Goal: Task Accomplishment & Management: Contribute content

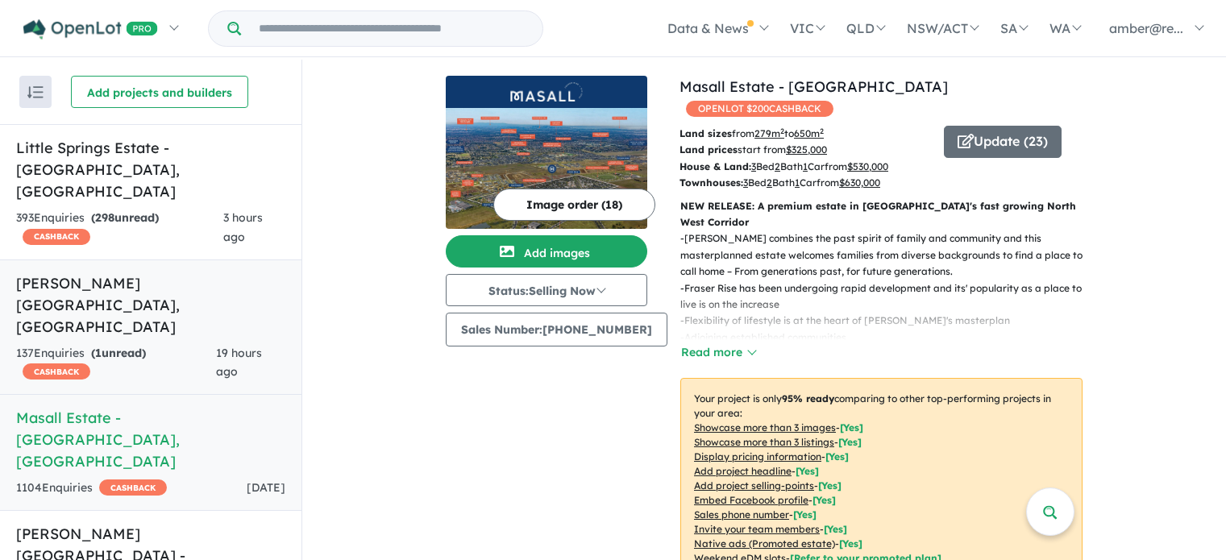
scroll to position [2, 0]
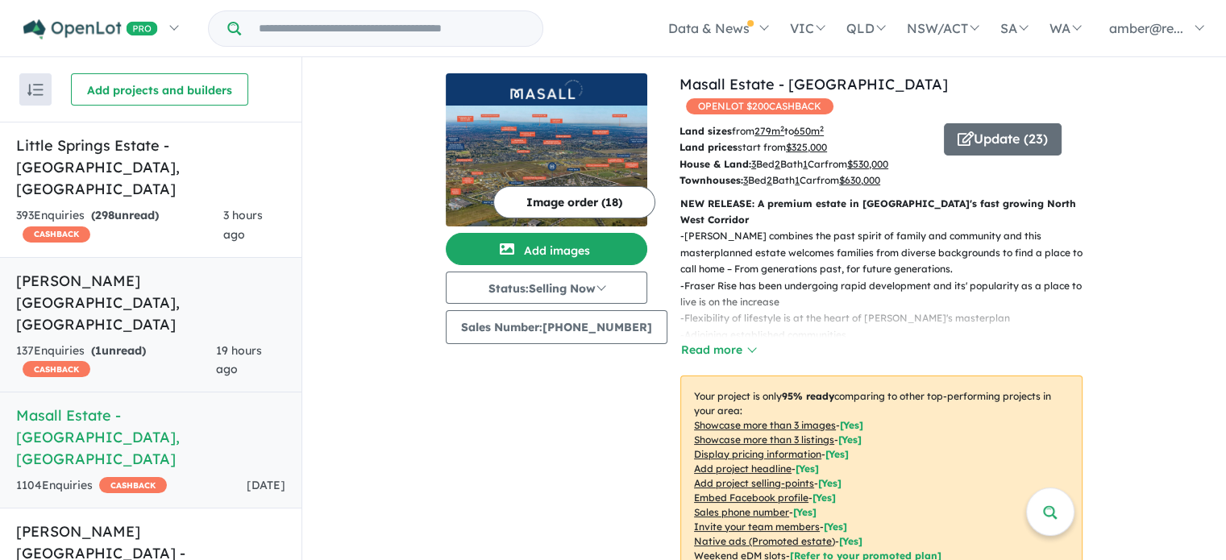
drag, startPoint x: 0, startPoint y: 0, endPoint x: 158, endPoint y: 109, distance: 191.8
click at [158, 342] on div "137 Enquir ies ( 1 unread) CASHBACK" at bounding box center [116, 361] width 200 height 39
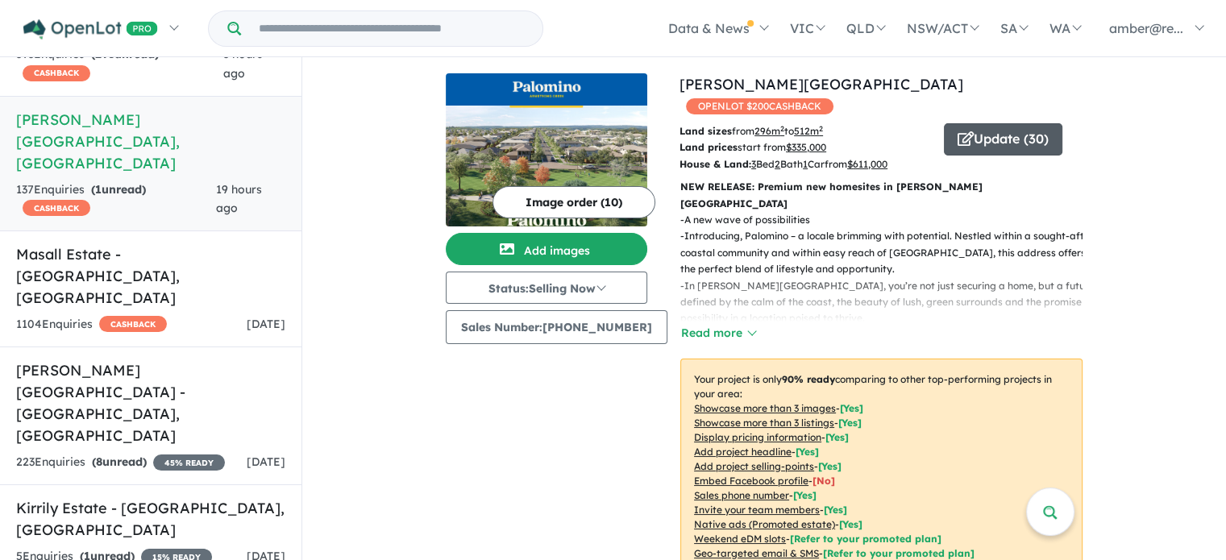
click at [967, 123] on button "Update ( 30 )" at bounding box center [1003, 139] width 118 height 32
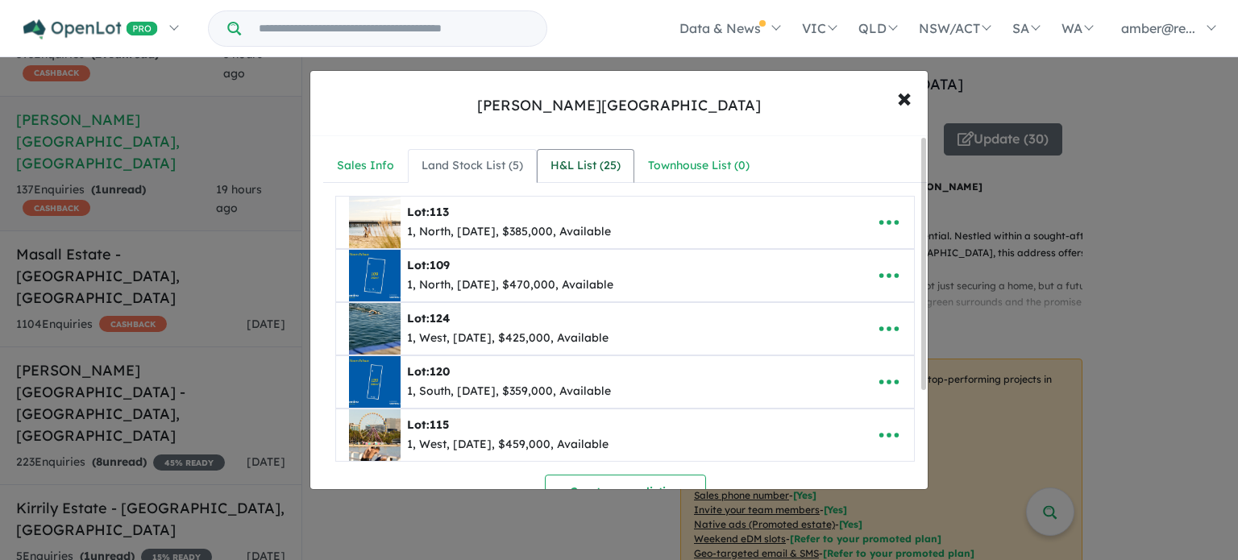
click at [573, 172] on div "H&L List ( 25 )" at bounding box center [585, 165] width 70 height 19
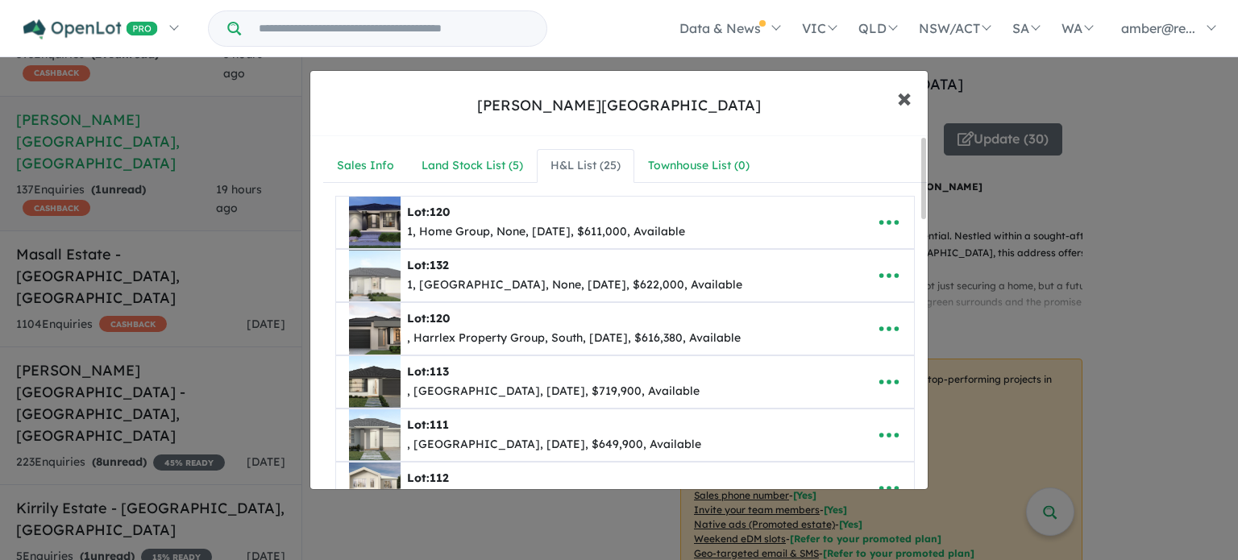
drag, startPoint x: 911, startPoint y: 99, endPoint x: 881, endPoint y: 109, distance: 31.3
click at [911, 99] on span "×" at bounding box center [904, 97] width 15 height 35
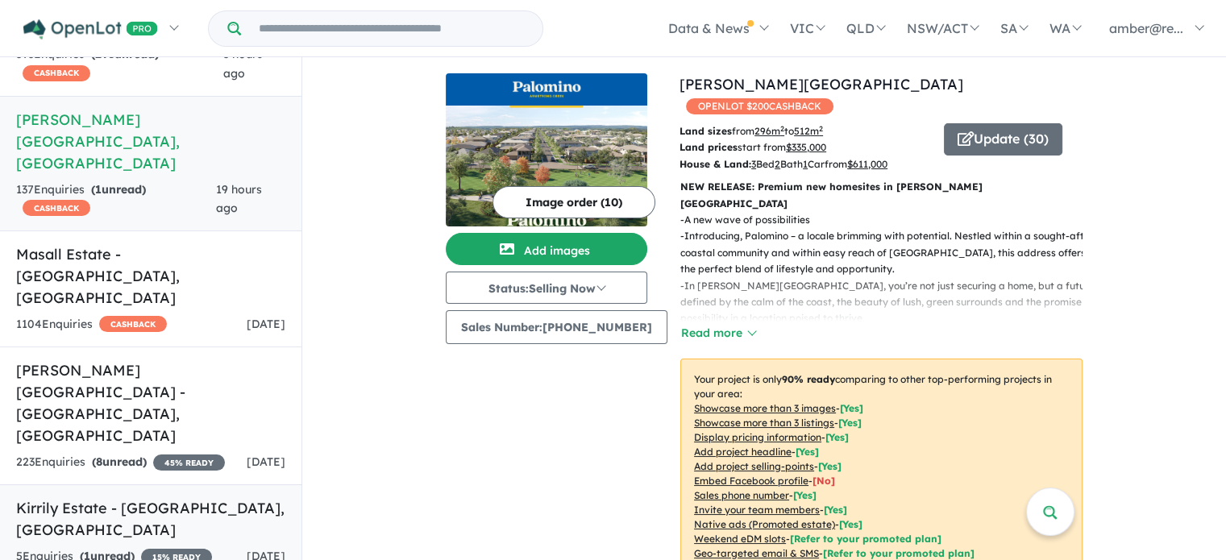
click at [189, 484] on link "Kirrily Estate - [GEOGRAPHIC_DATA] , [GEOGRAPHIC_DATA] 5 Enquir ies ( 1 unread)…" at bounding box center [150, 531] width 301 height 95
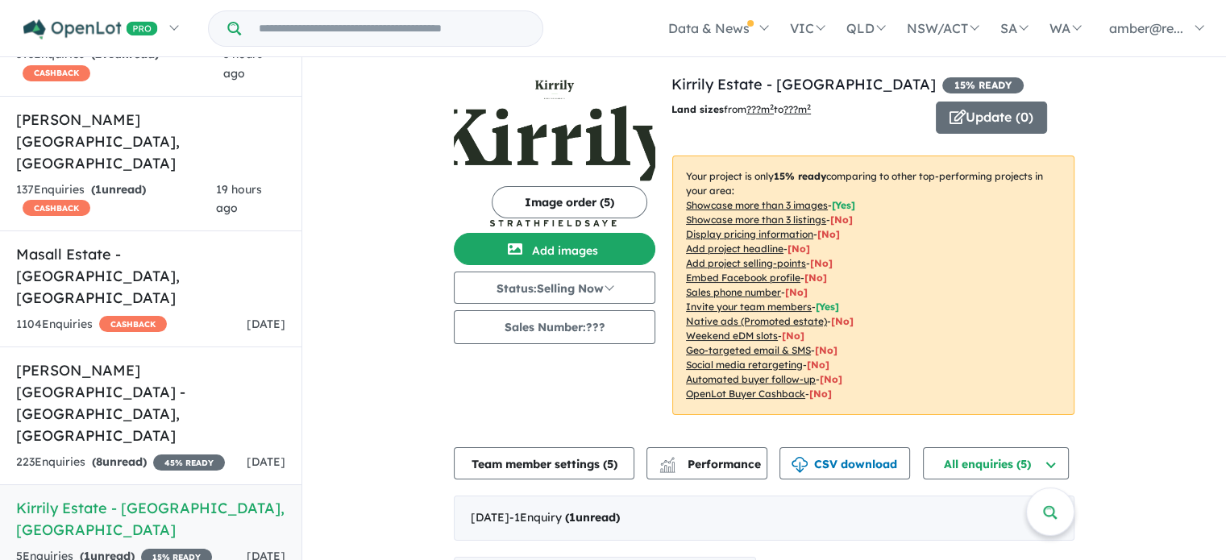
scroll to position [242, 0]
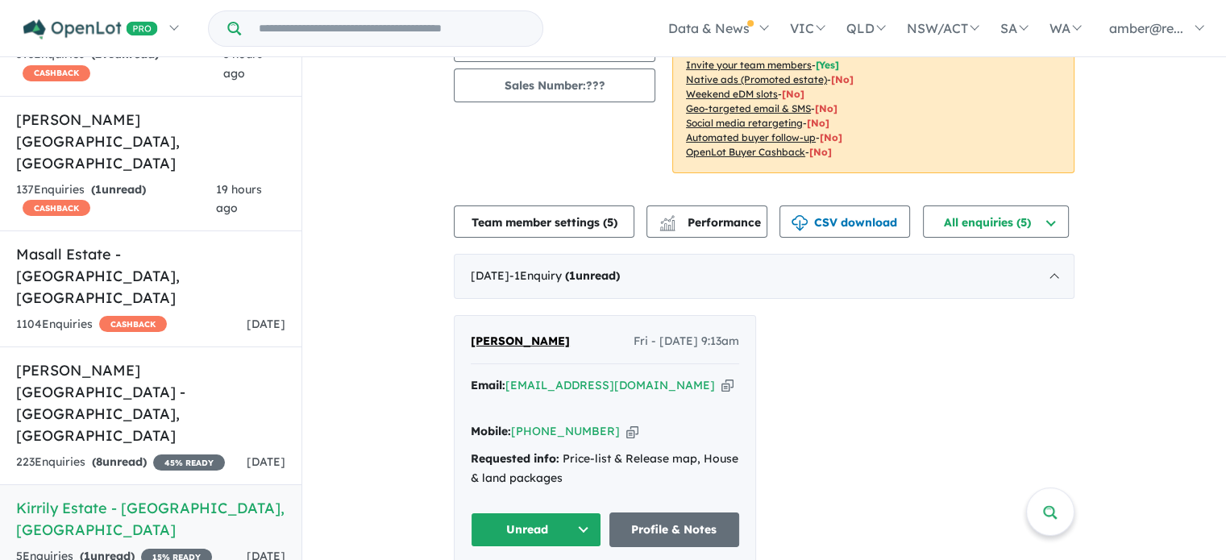
click at [721, 383] on icon "button" at bounding box center [727, 385] width 12 height 17
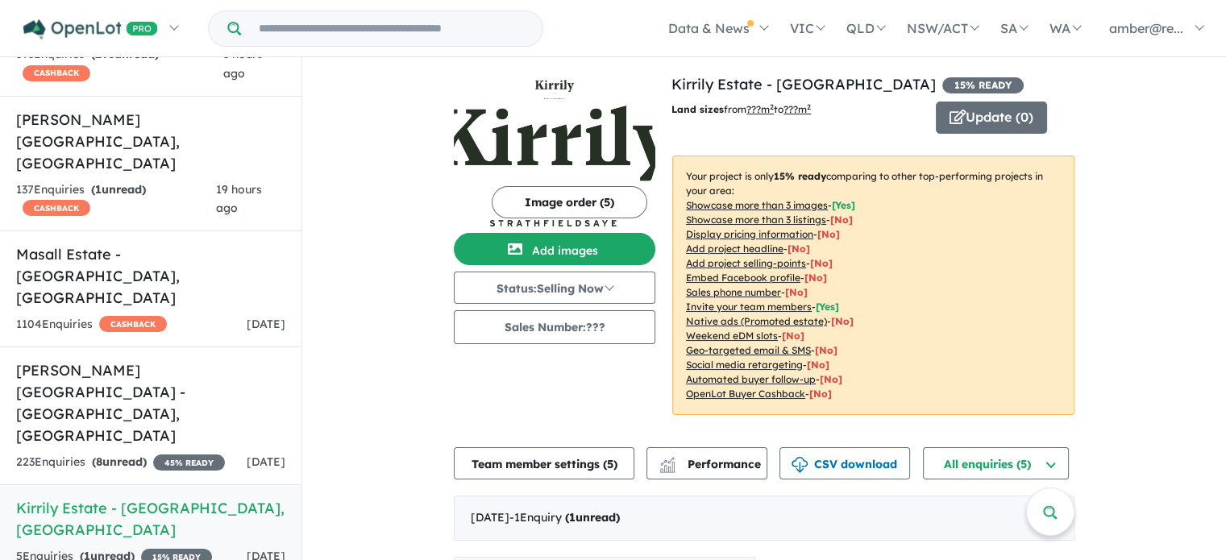
scroll to position [0, 0]
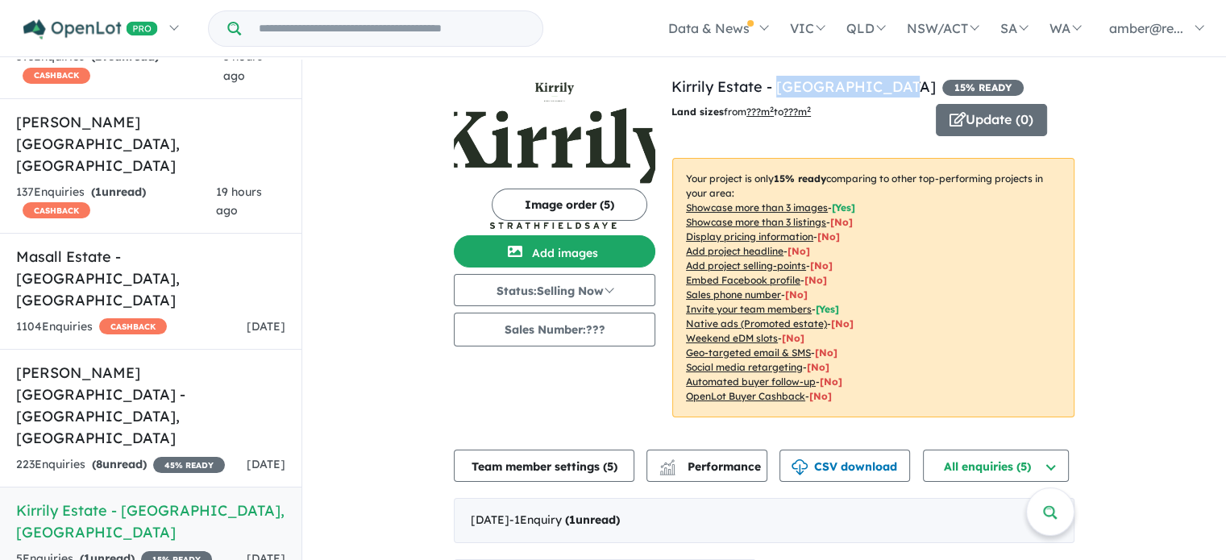
drag, startPoint x: 880, startPoint y: 89, endPoint x: 770, endPoint y: 97, distance: 109.9
click at [770, 97] on div "View 8 projects in your account Kirrily Estate - [GEOGRAPHIC_DATA] 15 % READY L…" at bounding box center [872, 256] width 403 height 361
copy link "Strathfieldsaye"
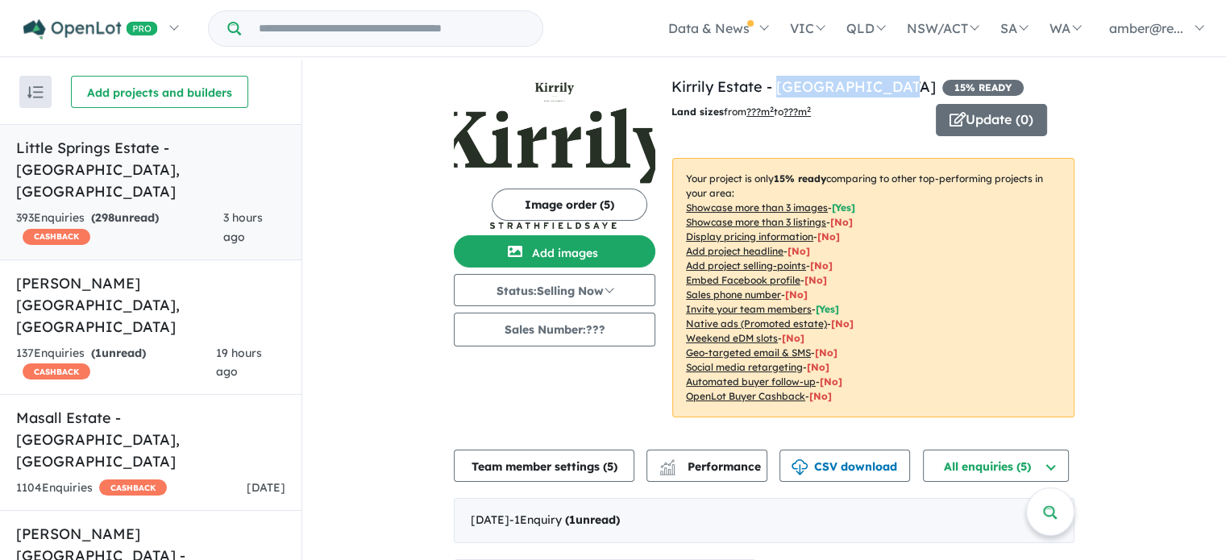
click at [159, 210] on strong "( 298 unread)" at bounding box center [125, 217] width 68 height 15
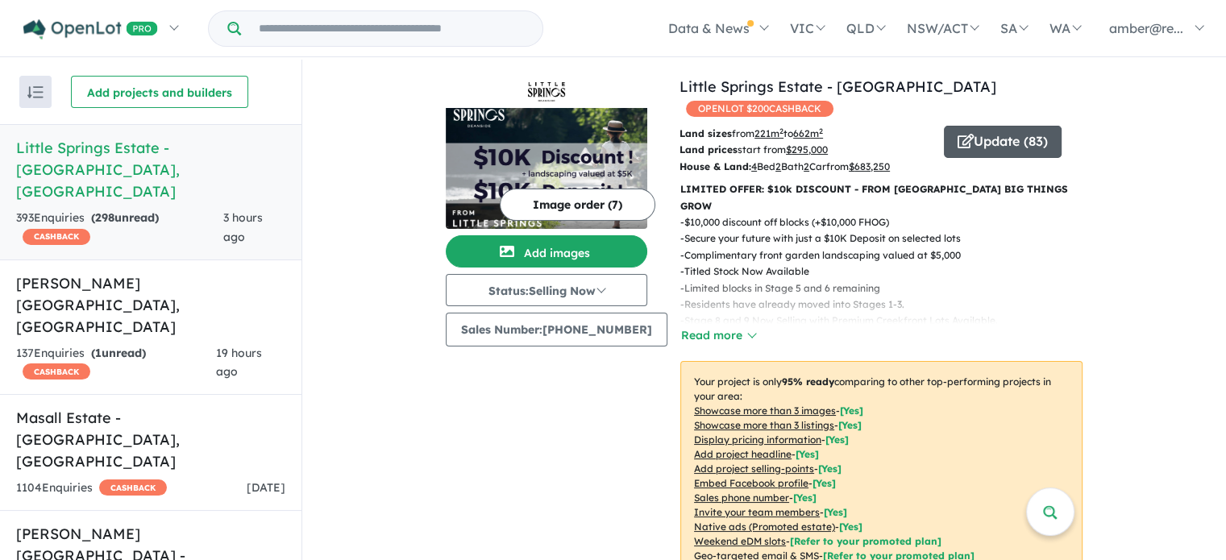
click at [985, 126] on button "Update ( 83 )" at bounding box center [1003, 142] width 118 height 32
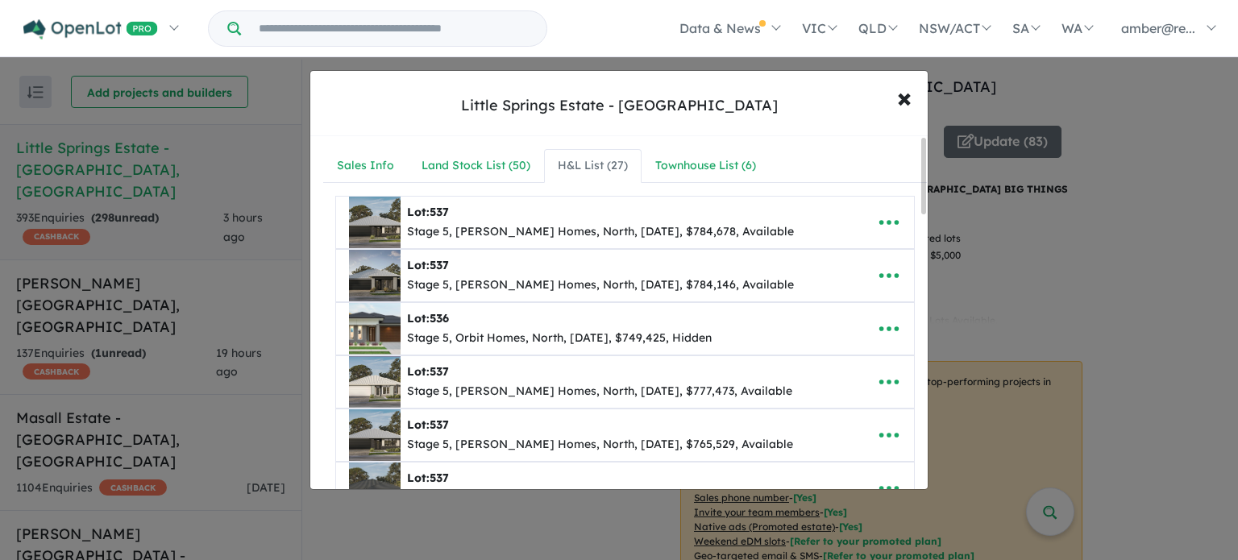
click at [995, 276] on div "**********" at bounding box center [619, 280] width 1238 height 560
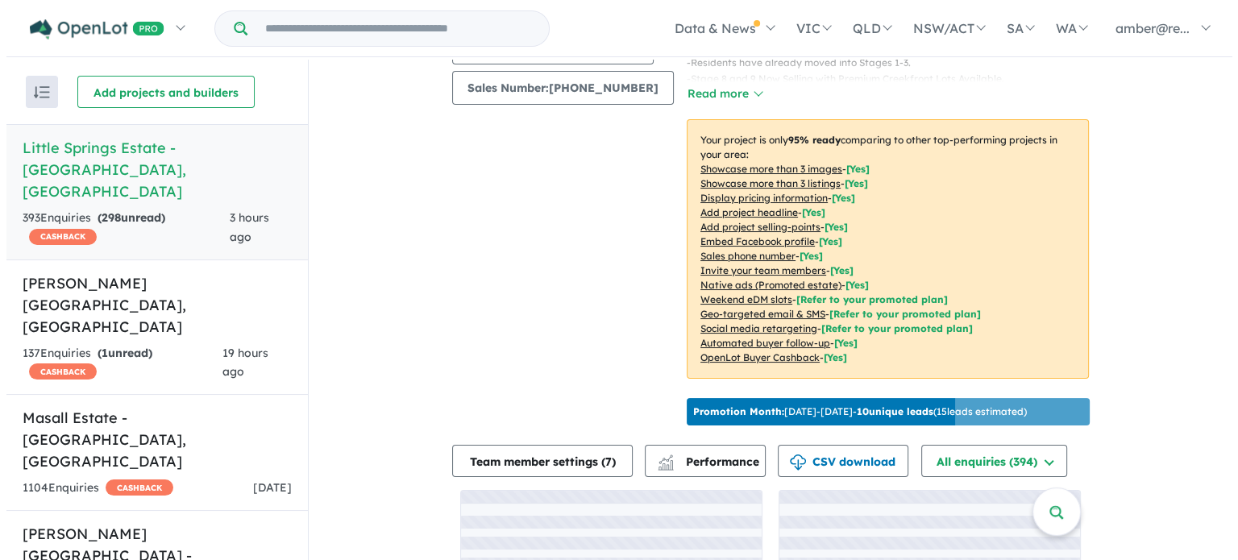
scroll to position [322, 0]
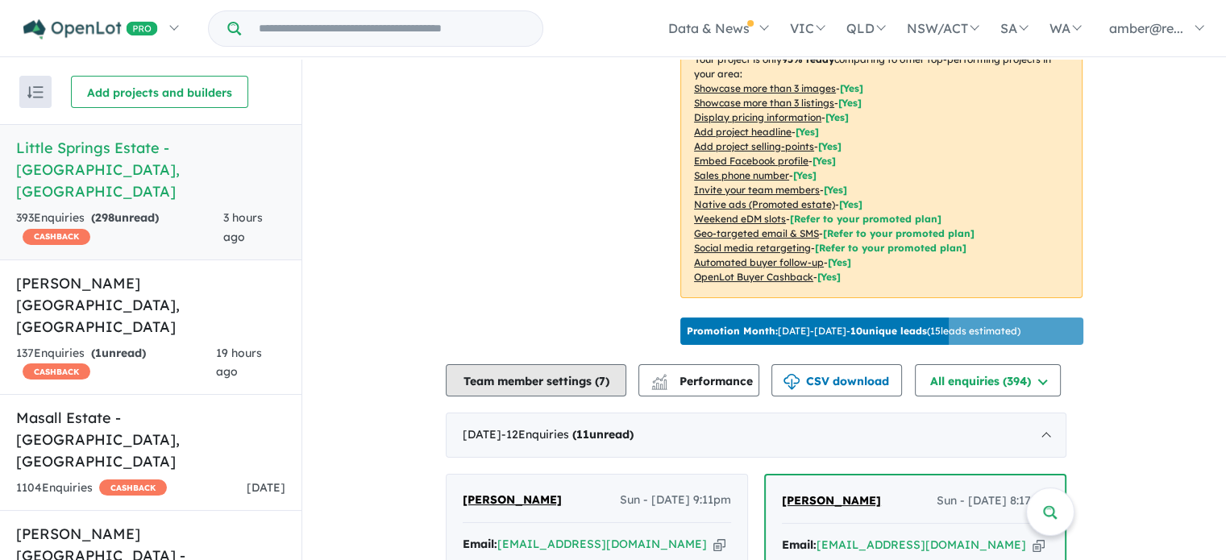
click at [566, 364] on button "Team member settings ( 7 )" at bounding box center [536, 380] width 180 height 32
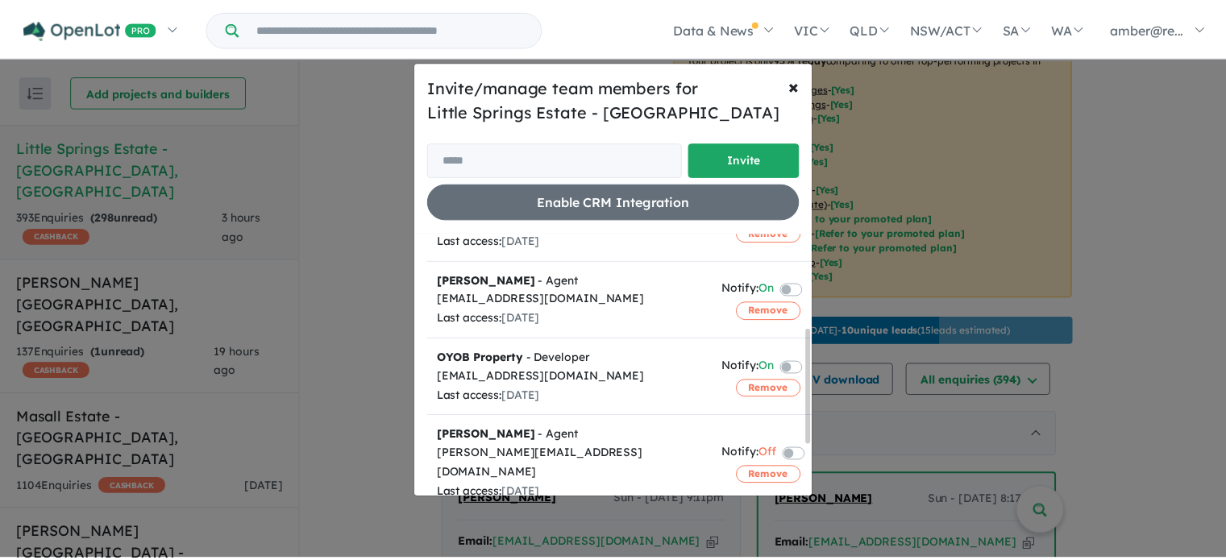
scroll to position [8, 0]
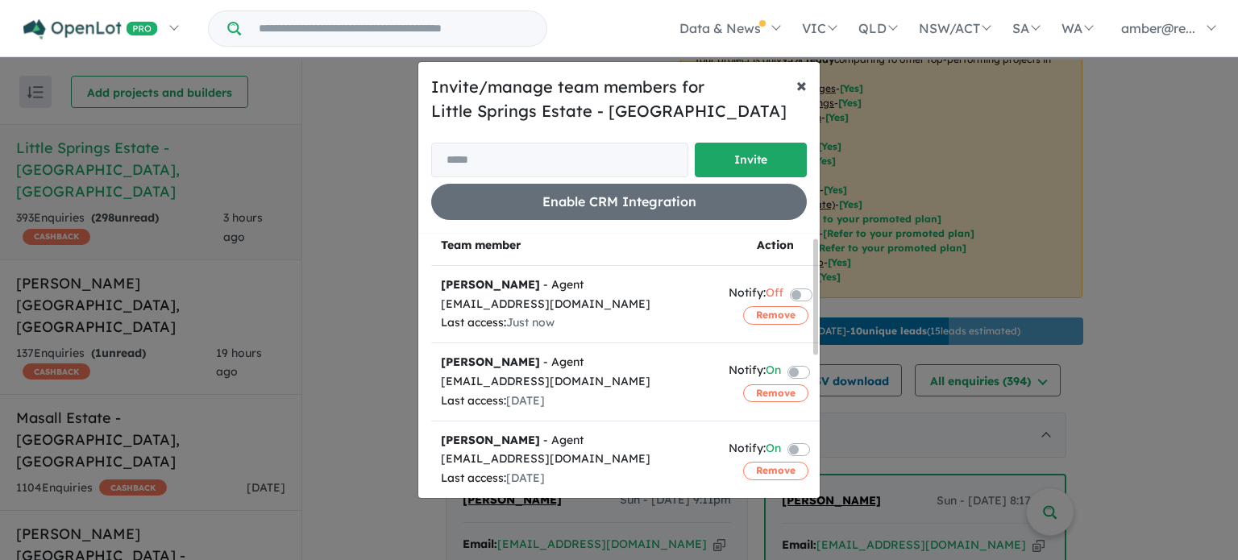
click at [803, 84] on span "×" at bounding box center [801, 85] width 10 height 24
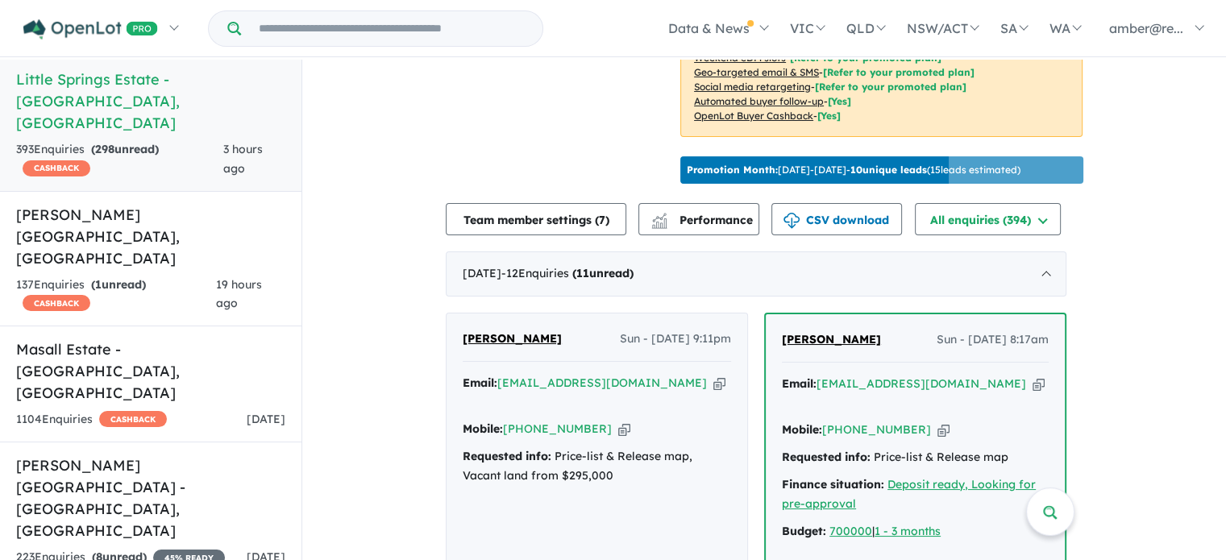
scroll to position [161, 0]
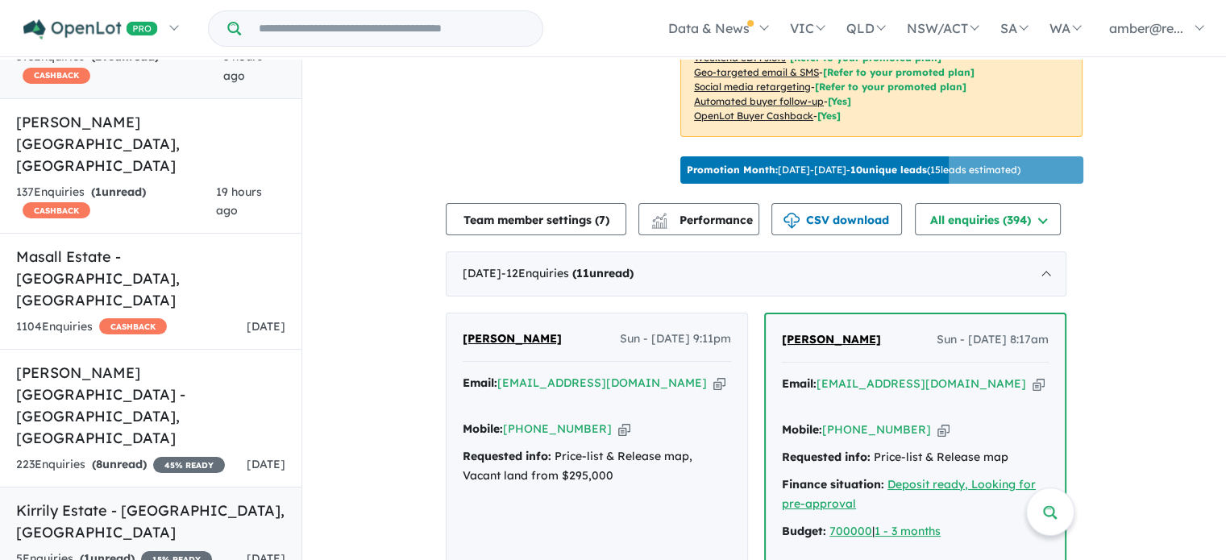
click at [189, 487] on link "Kirrily Estate - [GEOGRAPHIC_DATA] , [GEOGRAPHIC_DATA] 5 Enquir ies ( 1 unread)…" at bounding box center [150, 534] width 301 height 95
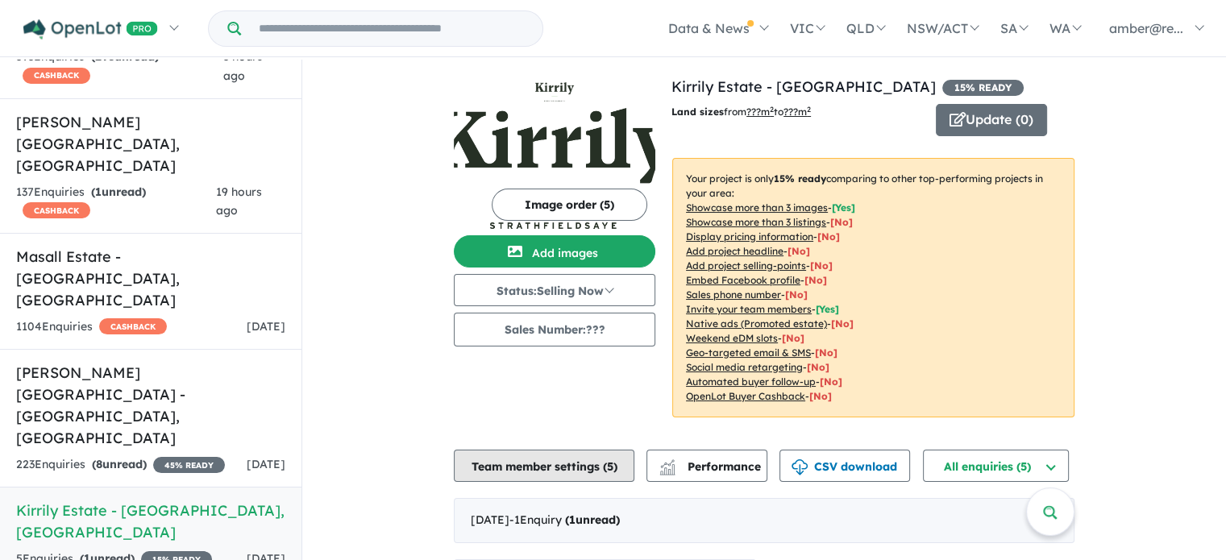
scroll to position [242, 0]
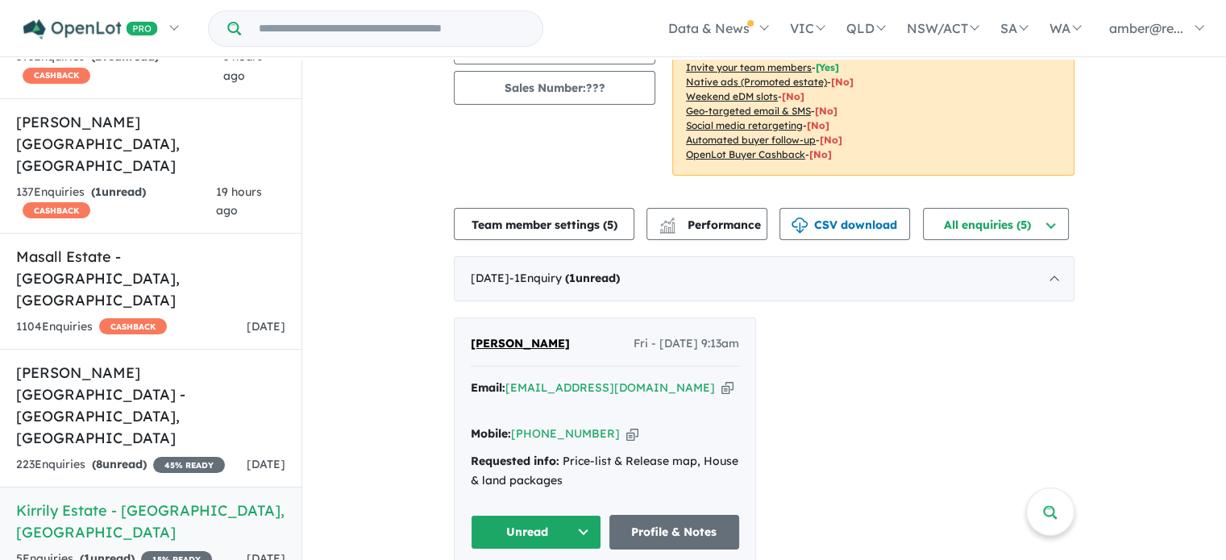
click at [564, 515] on button "Unread" at bounding box center [536, 532] width 131 height 35
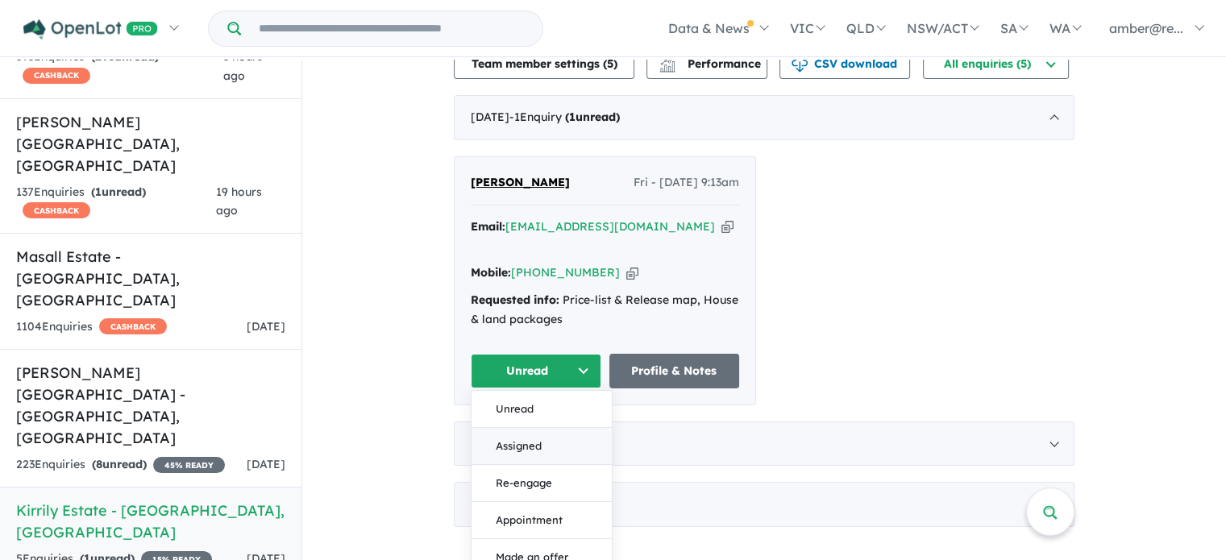
click at [558, 427] on button "Assigned" at bounding box center [541, 445] width 140 height 37
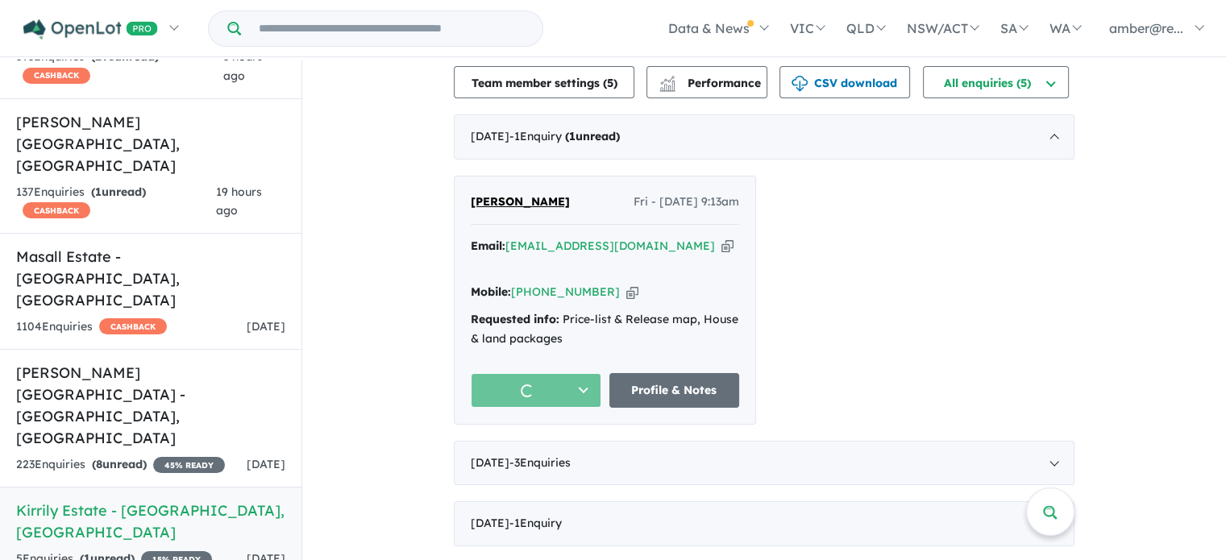
scroll to position [363, 0]
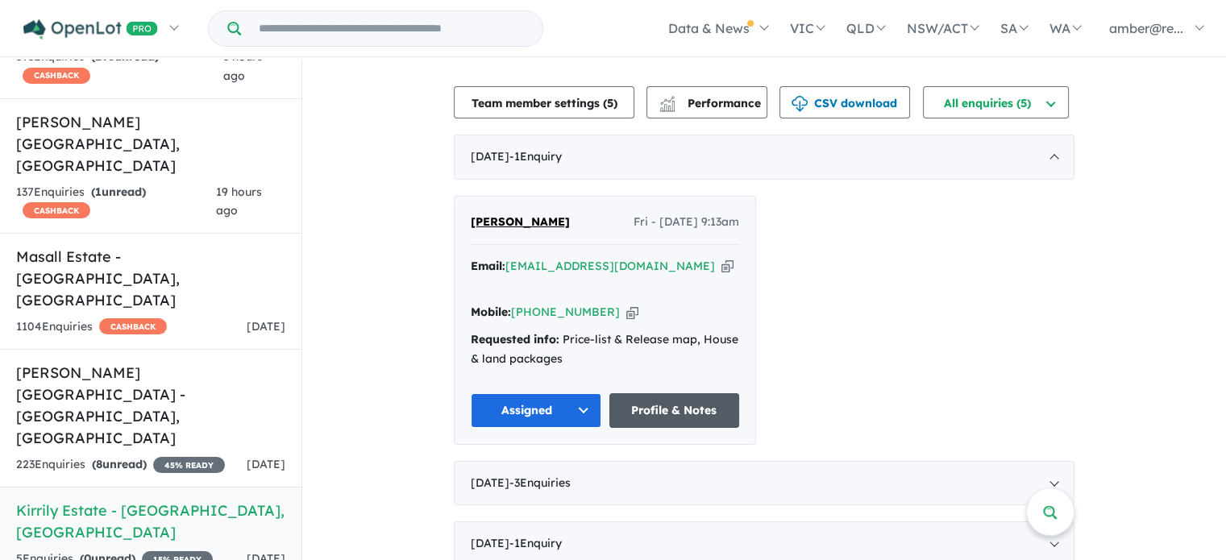
click at [663, 393] on link "Profile & Notes" at bounding box center [674, 410] width 131 height 35
click at [715, 461] on div "[DATE] - 3 Enquir ies ( 0 unread)" at bounding box center [764, 483] width 620 height 45
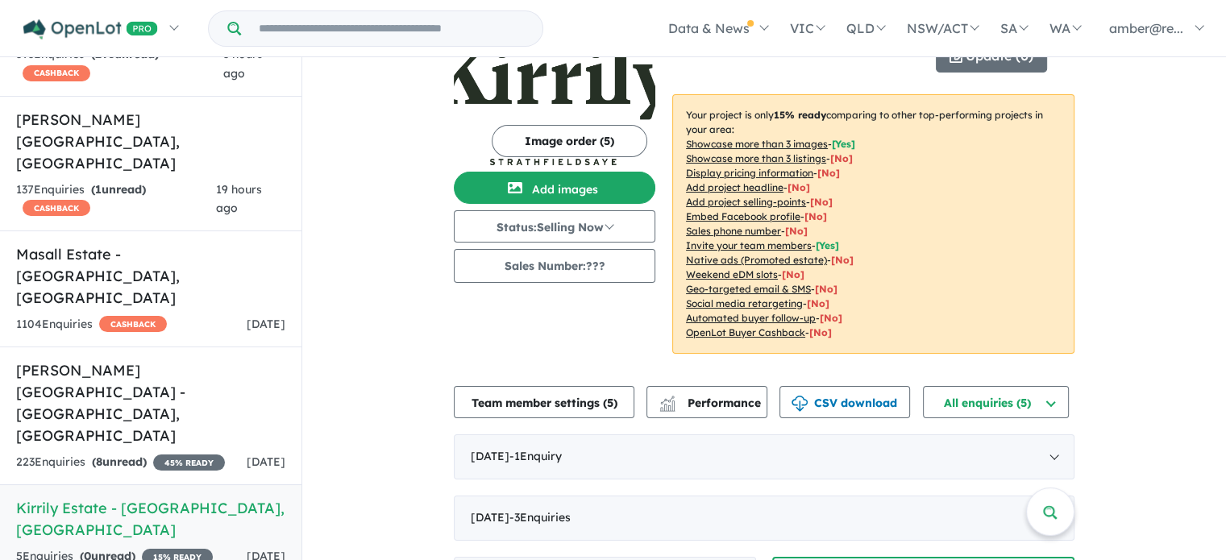
scroll to position [161, 0]
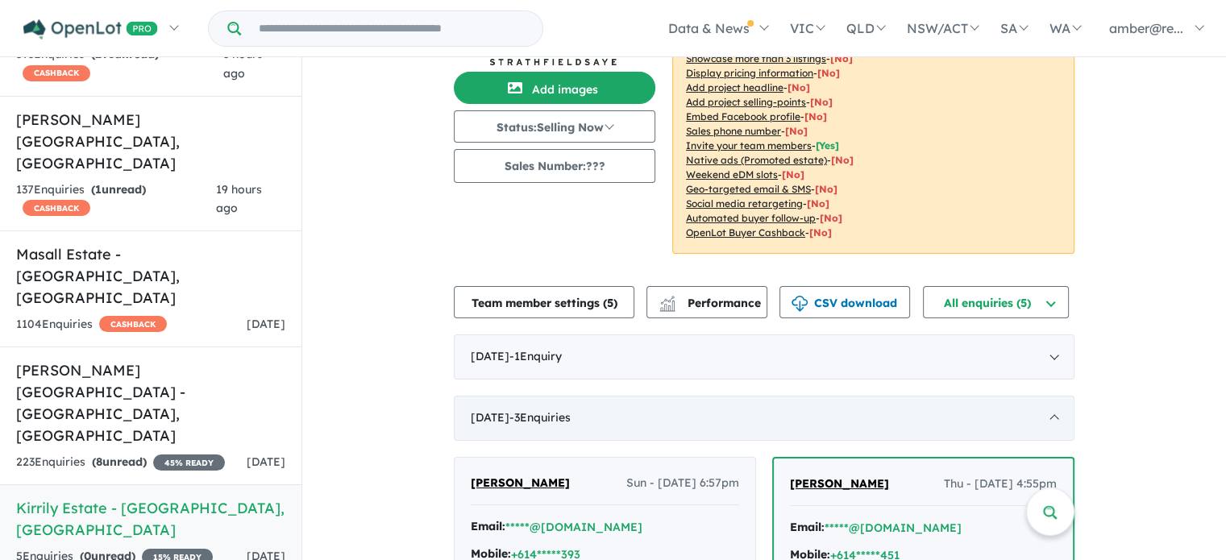
click at [1044, 418] on div "[DATE] - 3 Enquir ies ( 0 unread)" at bounding box center [764, 418] width 620 height 45
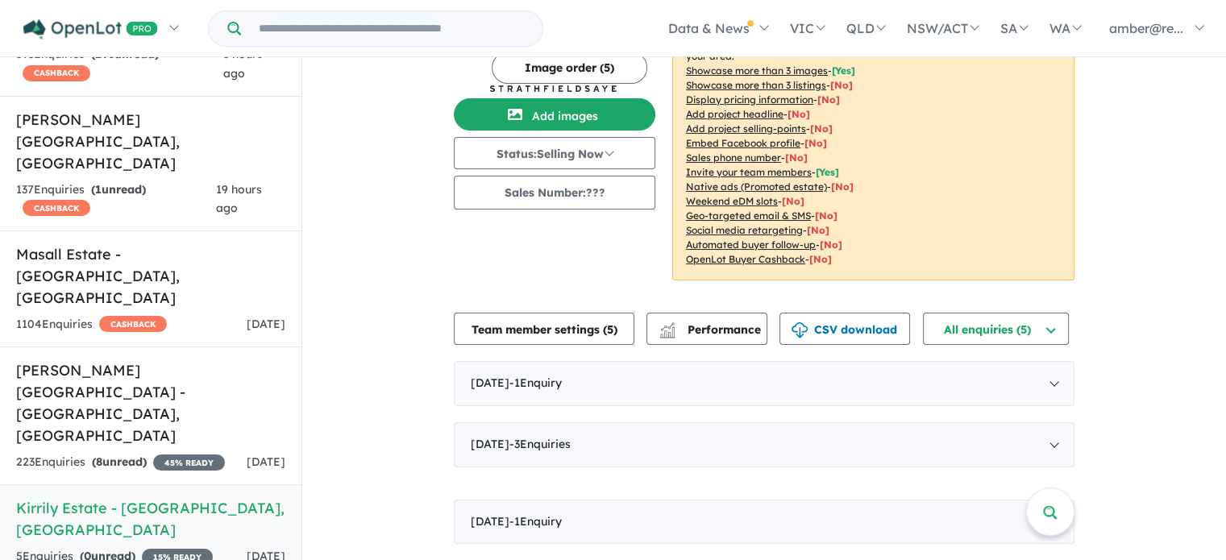
scroll to position [117, 0]
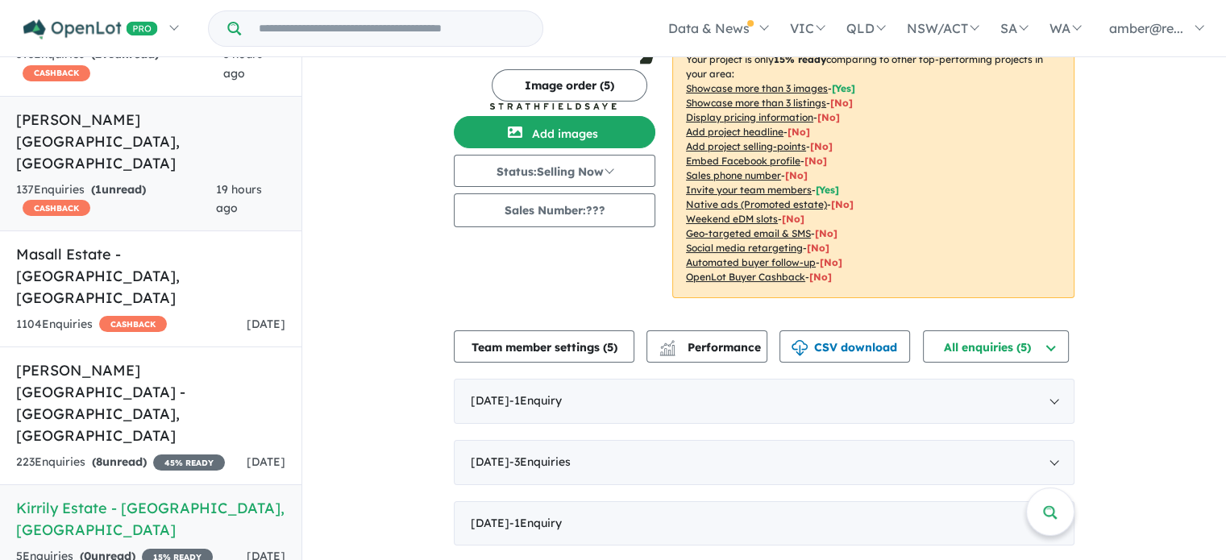
click at [164, 180] on div "137 Enquir ies ( 1 unread) CASHBACK" at bounding box center [116, 199] width 200 height 39
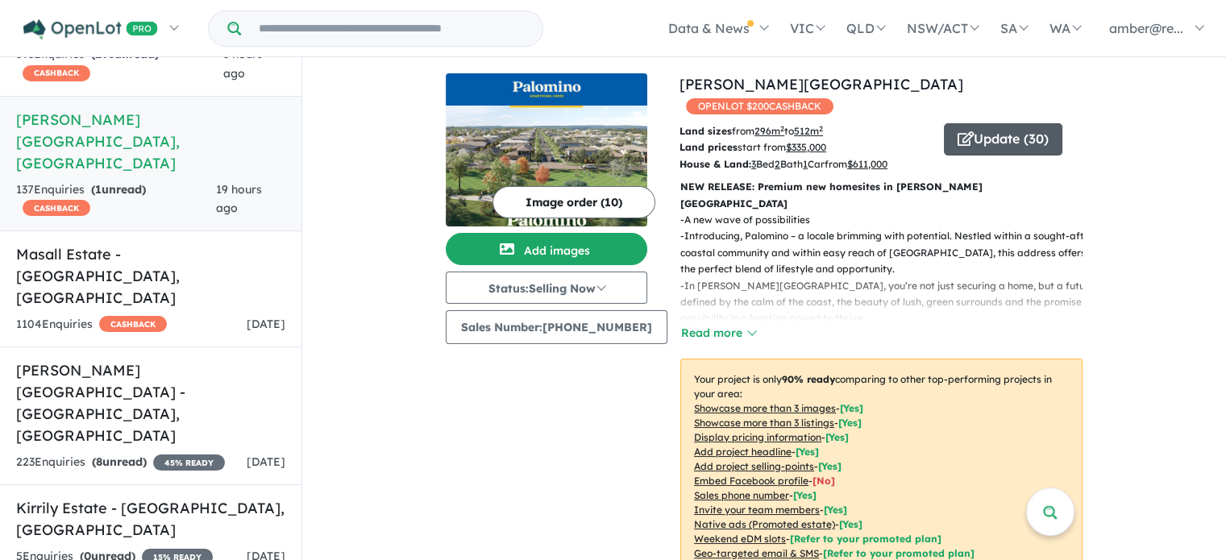
click at [963, 125] on button "Update ( 30 )" at bounding box center [1003, 139] width 118 height 32
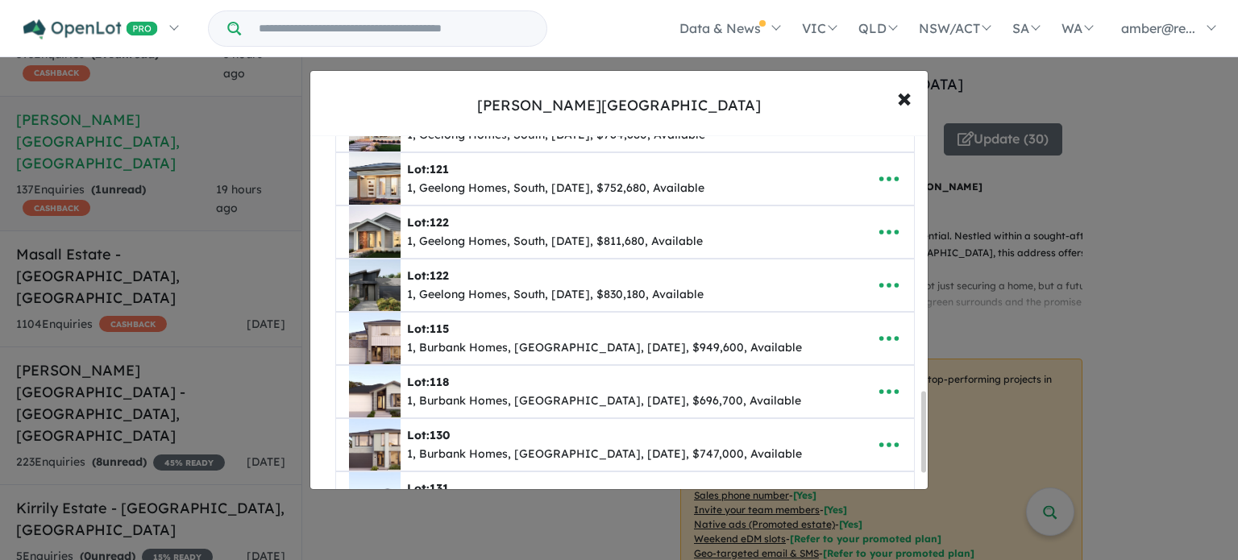
scroll to position [1128, 0]
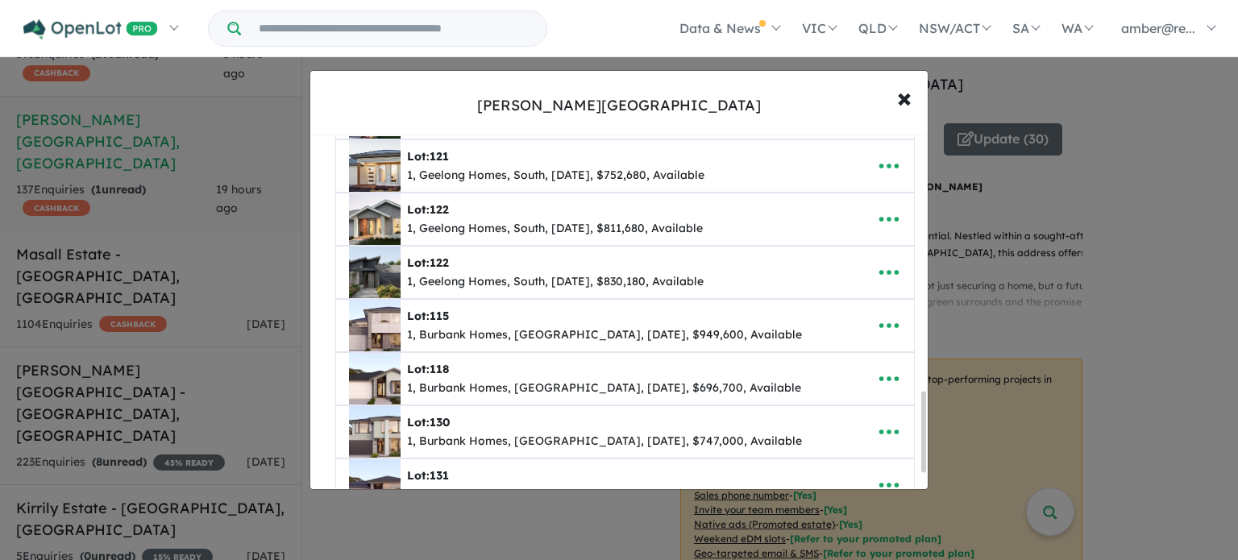
click at [660, 525] on button "Create a new listing" at bounding box center [625, 542] width 161 height 35
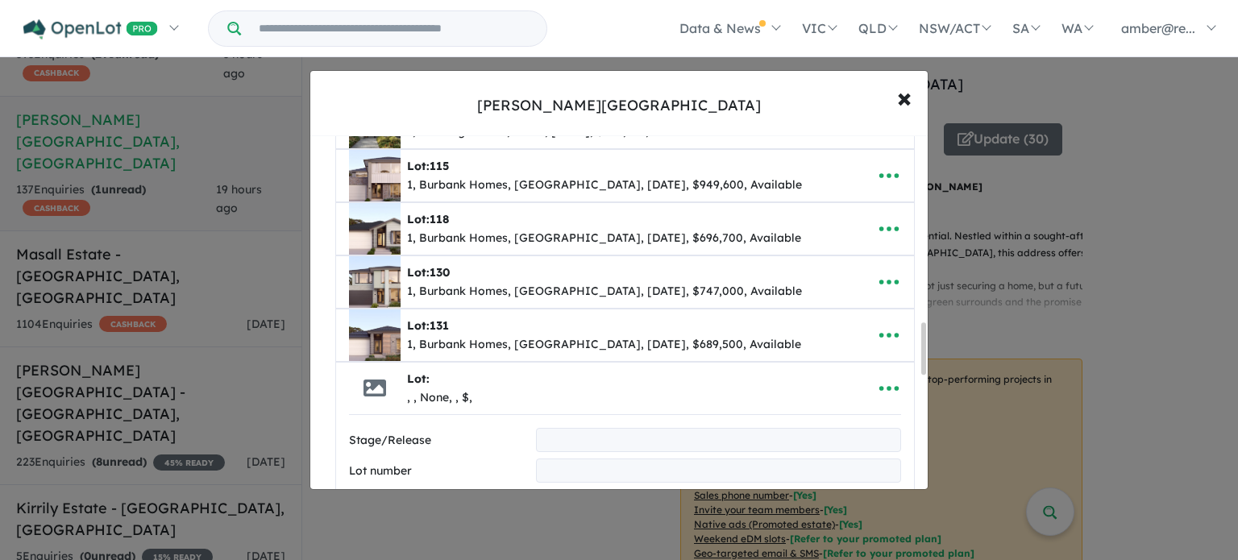
click at [574, 428] on input "text" at bounding box center [718, 440] width 365 height 24
type input "*"
click at [577, 458] on input "text" at bounding box center [718, 470] width 365 height 24
type input "***"
click at [577, 489] on input "text" at bounding box center [718, 501] width 365 height 24
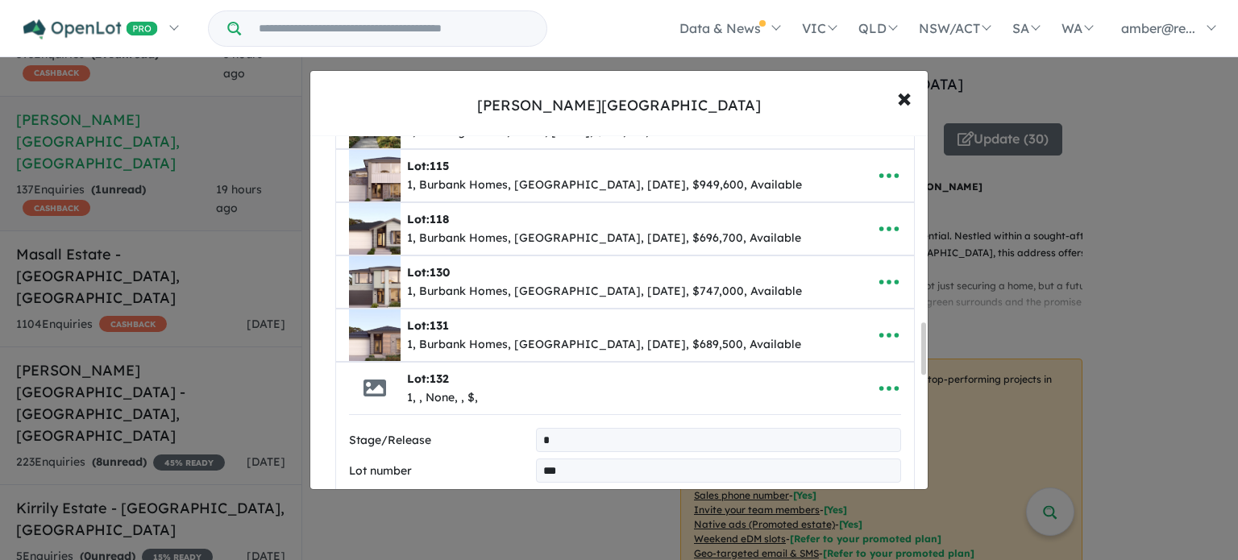
click at [583, 489] on input "text" at bounding box center [718, 501] width 365 height 24
click at [633, 489] on input "**" at bounding box center [718, 501] width 365 height 24
type input "**********"
click at [628, 520] on input "text" at bounding box center [695, 532] width 307 height 24
click at [621, 445] on li "Addison Homes" at bounding box center [714, 444] width 349 height 29
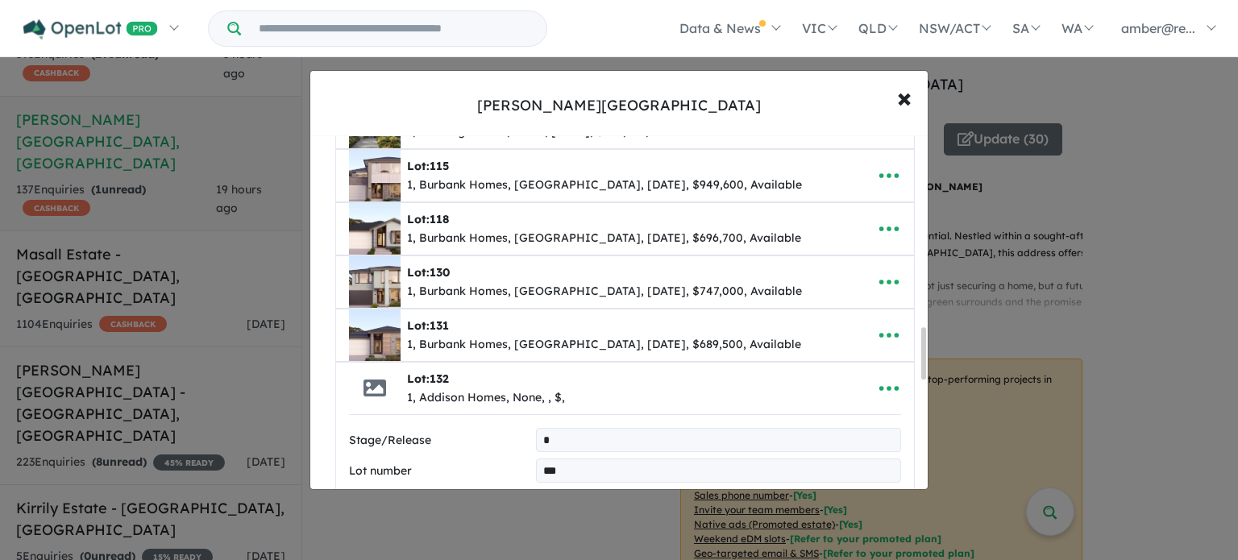
scroll to position [1359, 0]
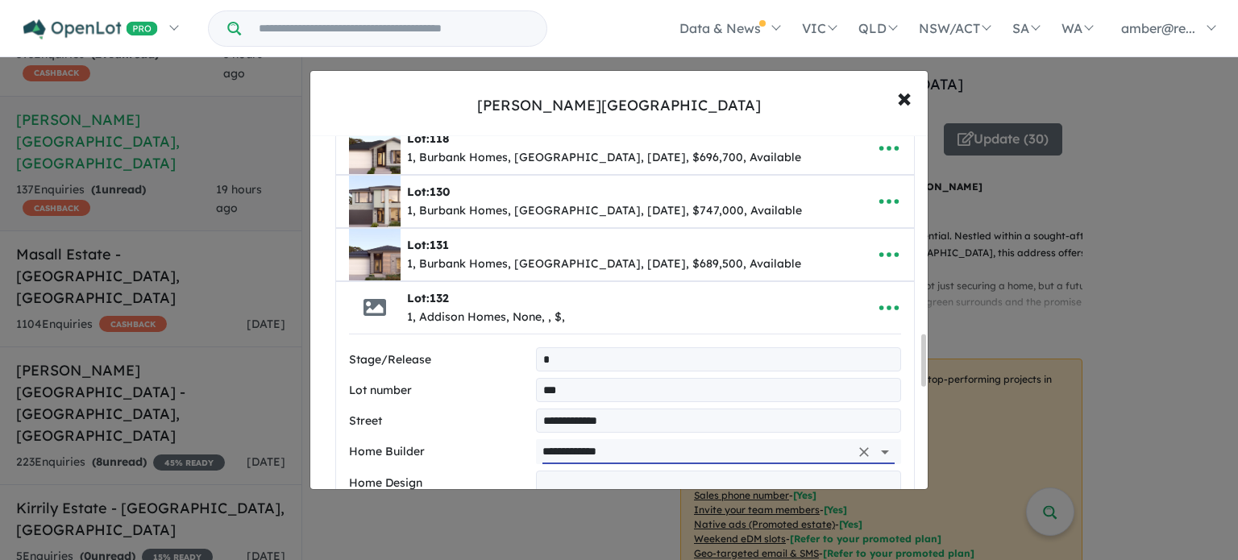
type input "**********"
click at [584, 471] on input "text" at bounding box center [718, 483] width 365 height 24
type input "**********"
click at [613, 501] on input "number" at bounding box center [718, 513] width 365 height 24
type input "***"
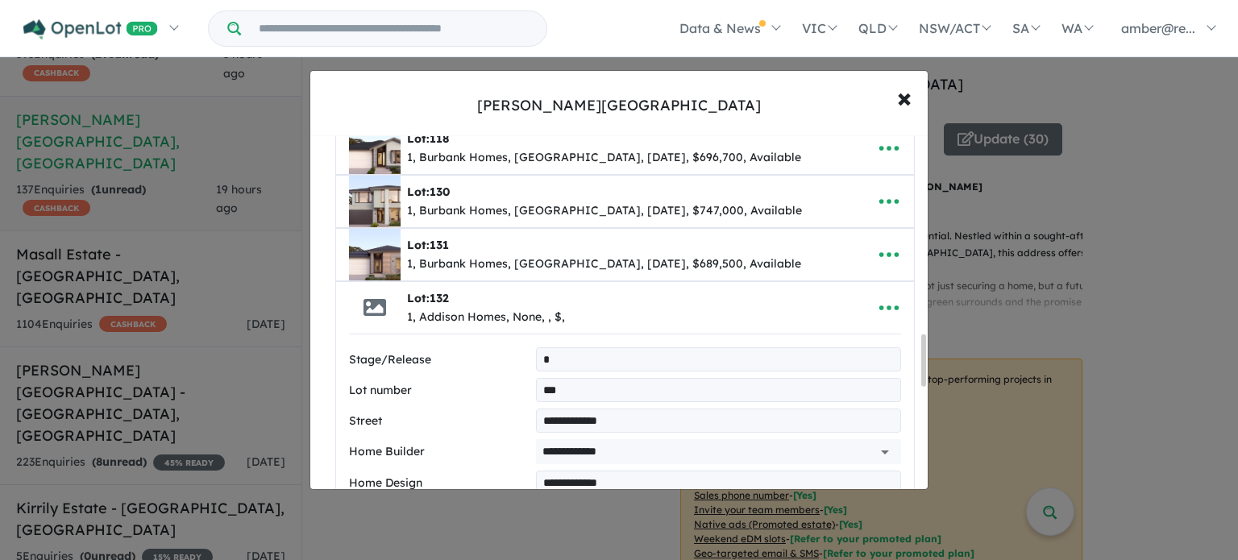
click at [598, 559] on input "number" at bounding box center [718, 571] width 365 height 24
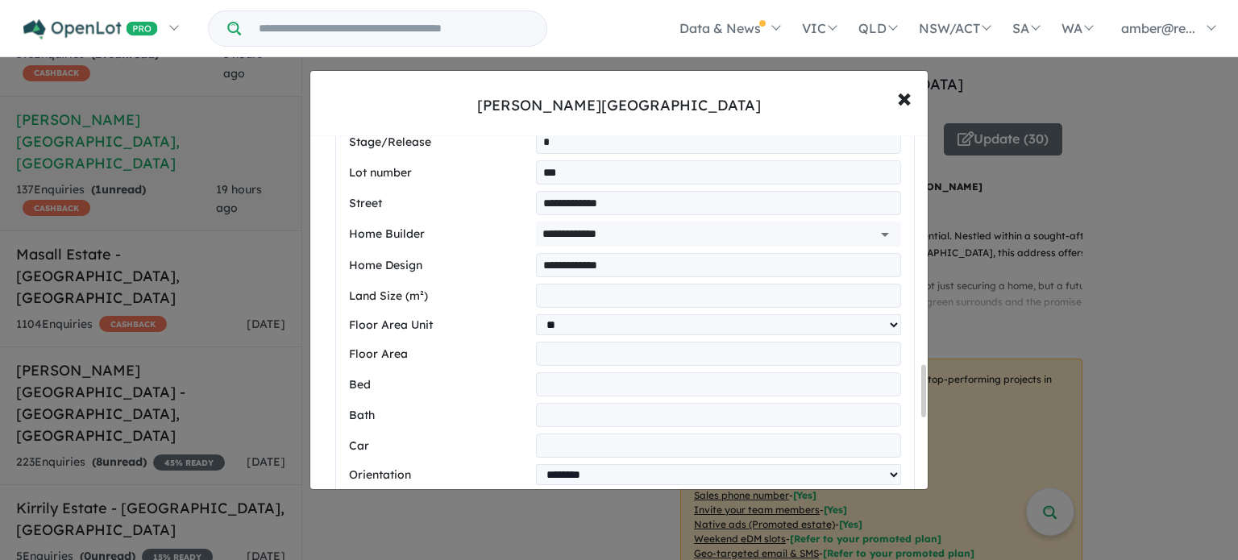
scroll to position [1592, 0]
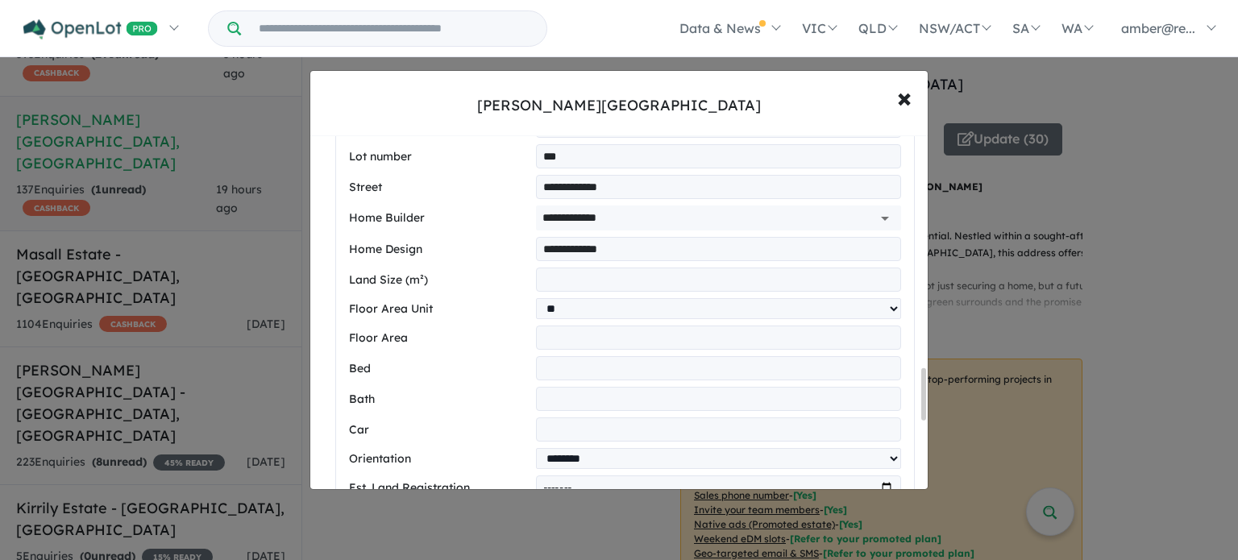
drag, startPoint x: 922, startPoint y: 376, endPoint x: 924, endPoint y: 409, distance: 32.3
click at [924, 409] on div at bounding box center [923, 394] width 5 height 52
type input "*****"
click at [605, 356] on input "number" at bounding box center [718, 368] width 365 height 24
type input "*"
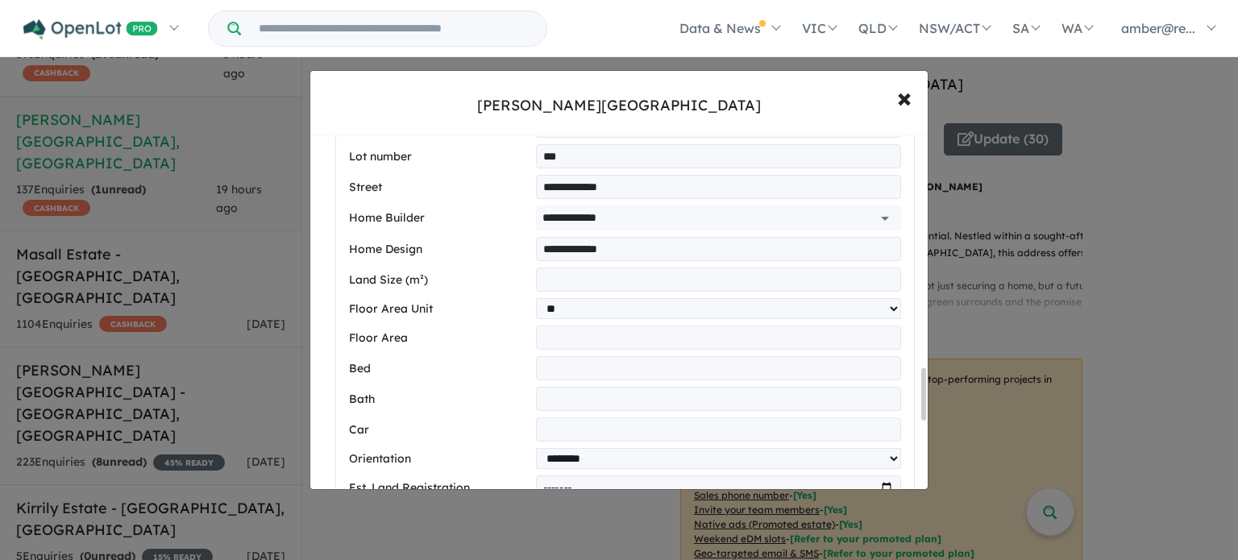
click at [595, 387] on input "number" at bounding box center [718, 399] width 365 height 24
type input "*"
click at [573, 417] on input "number" at bounding box center [718, 429] width 365 height 24
type input "*"
click at [756, 448] on select "**********" at bounding box center [718, 458] width 365 height 21
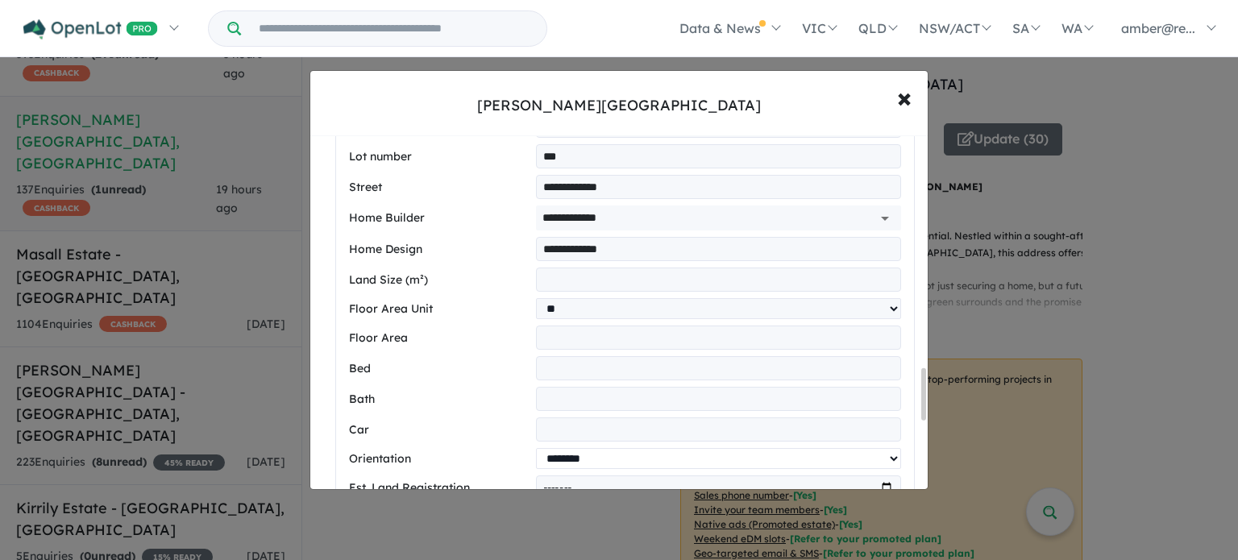
click at [756, 448] on select "**********" at bounding box center [718, 458] width 365 height 21
click at [883, 475] on input "month" at bounding box center [718, 487] width 365 height 24
type input "*******"
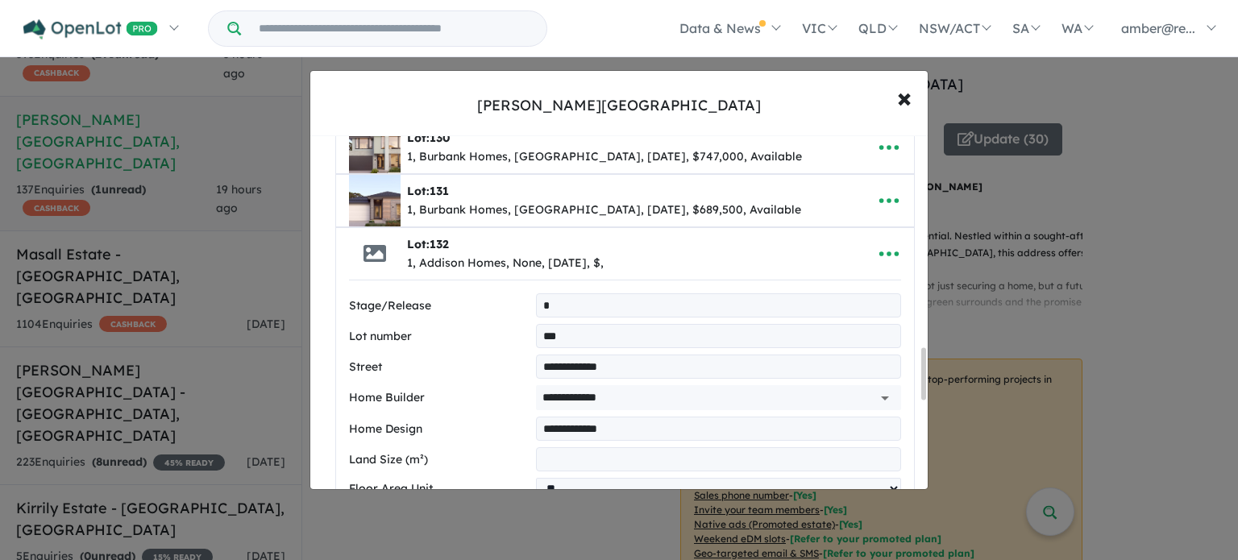
scroll to position [1512, 0]
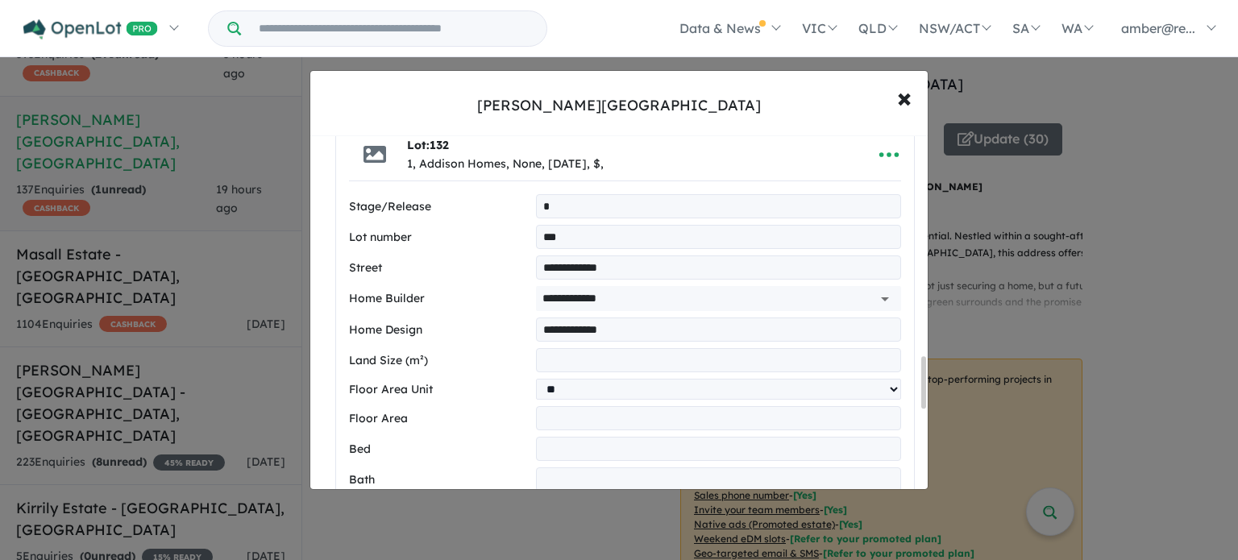
drag, startPoint x: 919, startPoint y: 389, endPoint x: 924, endPoint y: 400, distance: 11.5
click at [924, 400] on div "**********" at bounding box center [618, 312] width 617 height 353
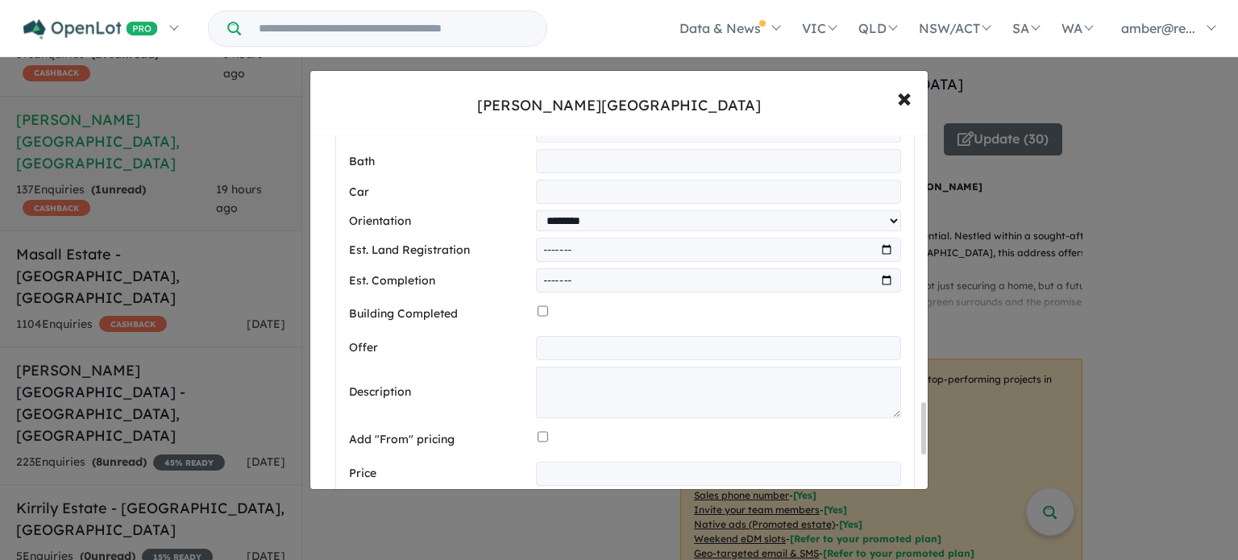
scroll to position [1840, 0]
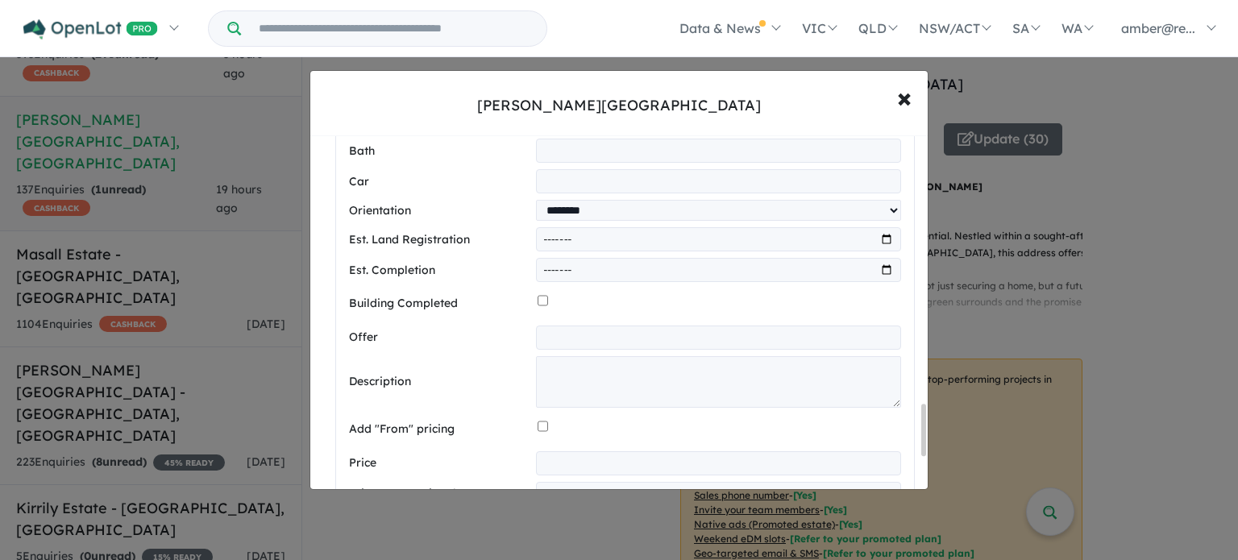
drag, startPoint x: 924, startPoint y: 400, endPoint x: 919, endPoint y: 447, distance: 47.9
click at [919, 447] on div "**********" at bounding box center [618, 312] width 617 height 353
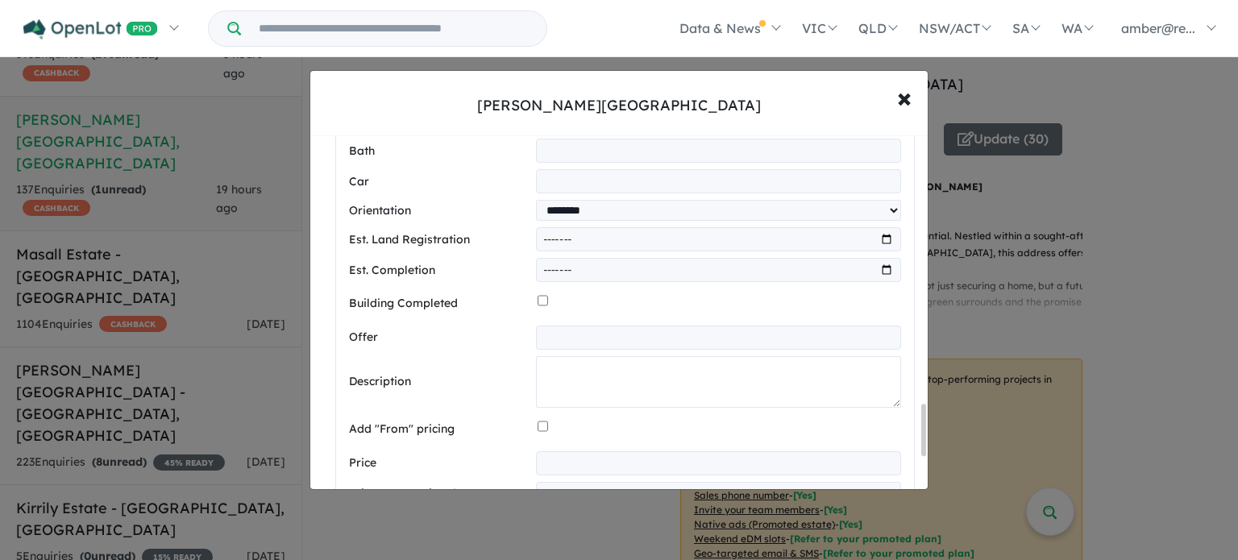
click at [567, 356] on textarea at bounding box center [718, 382] width 365 height 52
paste textarea "**********"
type textarea "**********"
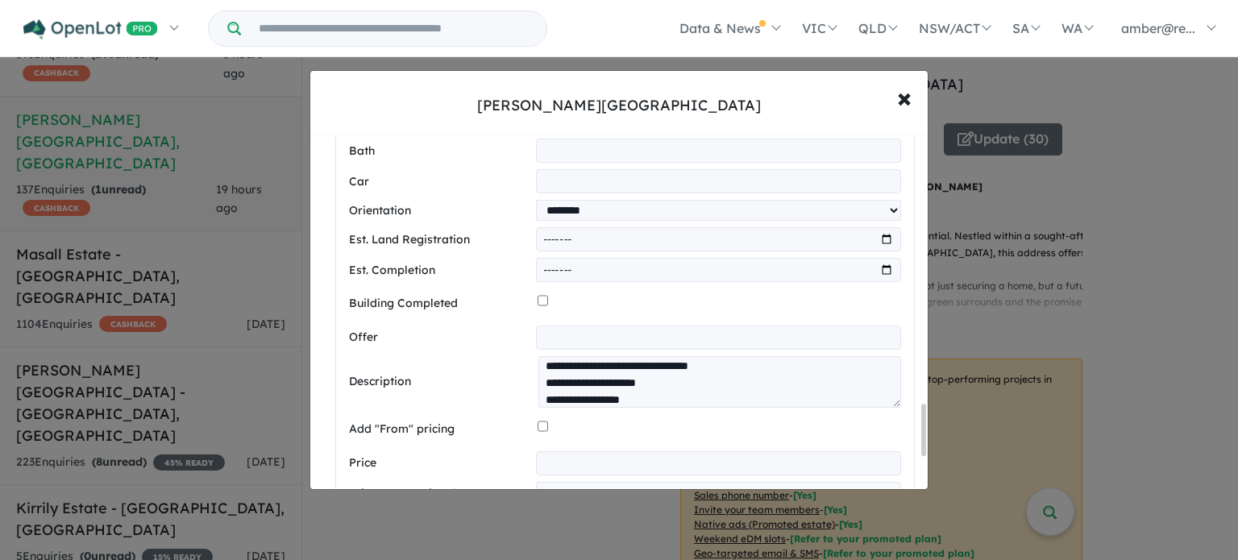
click at [588, 451] on input "number" at bounding box center [718, 463] width 365 height 24
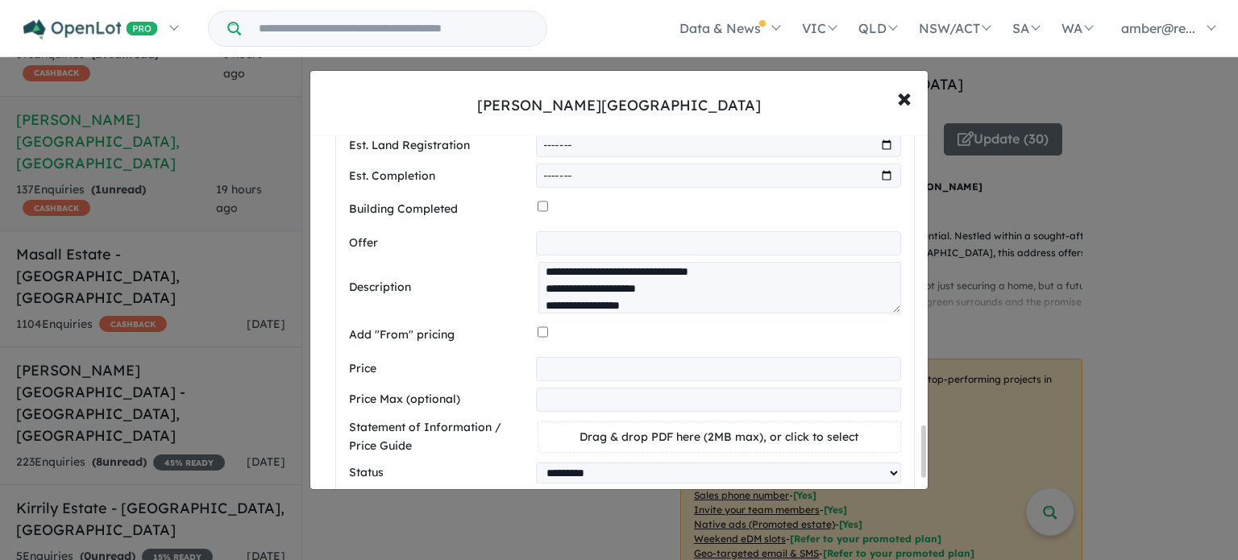
scroll to position [2002, 0]
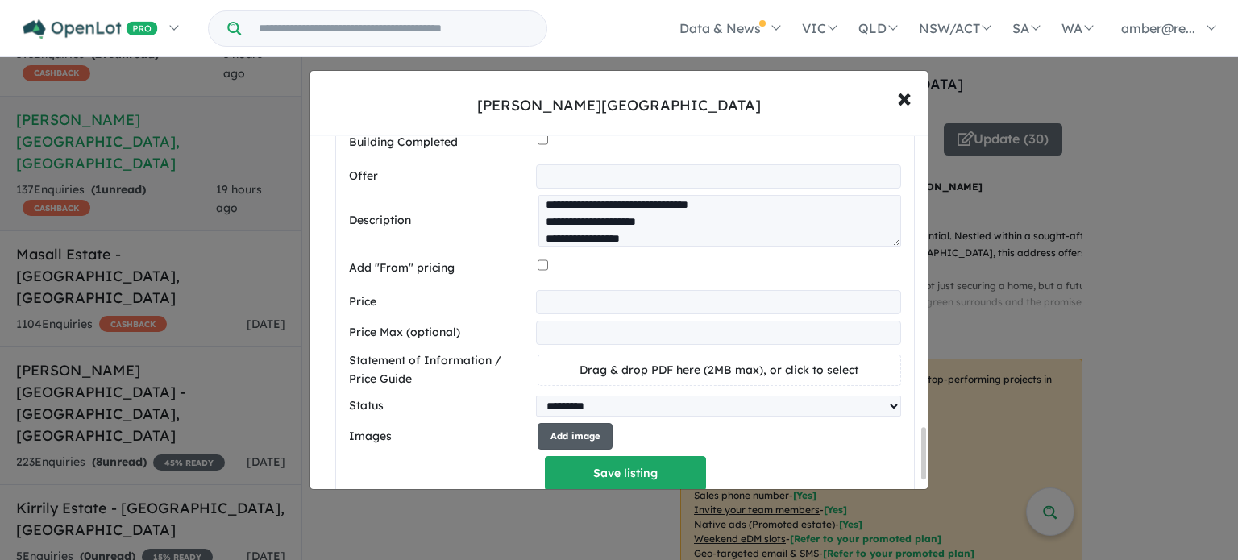
type input "******"
click at [576, 423] on button "Add image" at bounding box center [574, 436] width 75 height 27
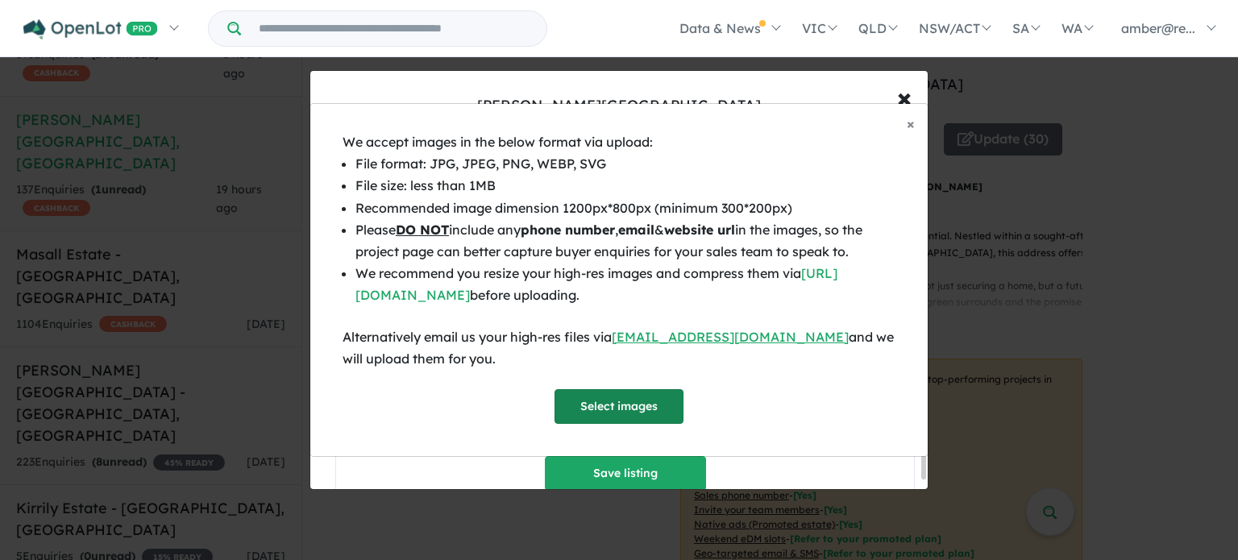
click at [610, 409] on button "Select images" at bounding box center [618, 406] width 129 height 35
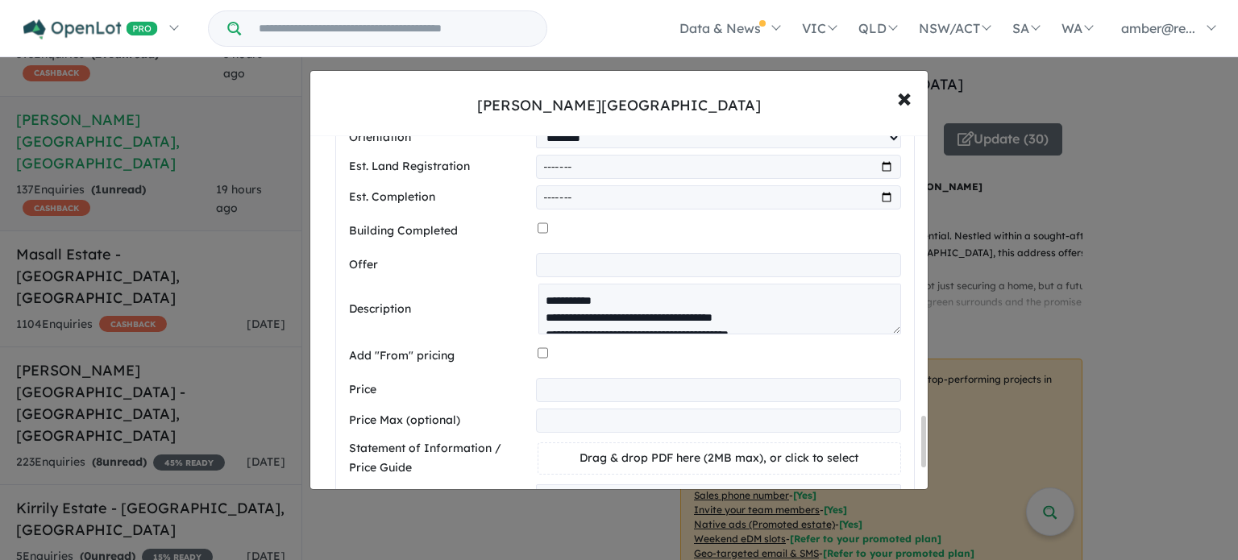
scroll to position [2014, 0]
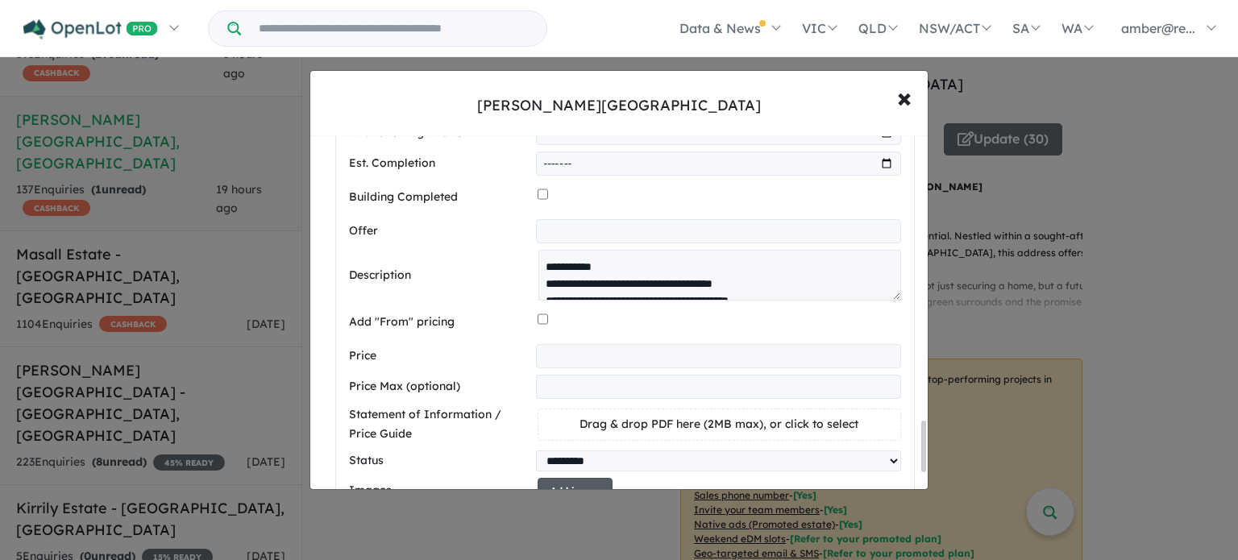
click at [583, 478] on button "Add image" at bounding box center [574, 491] width 75 height 27
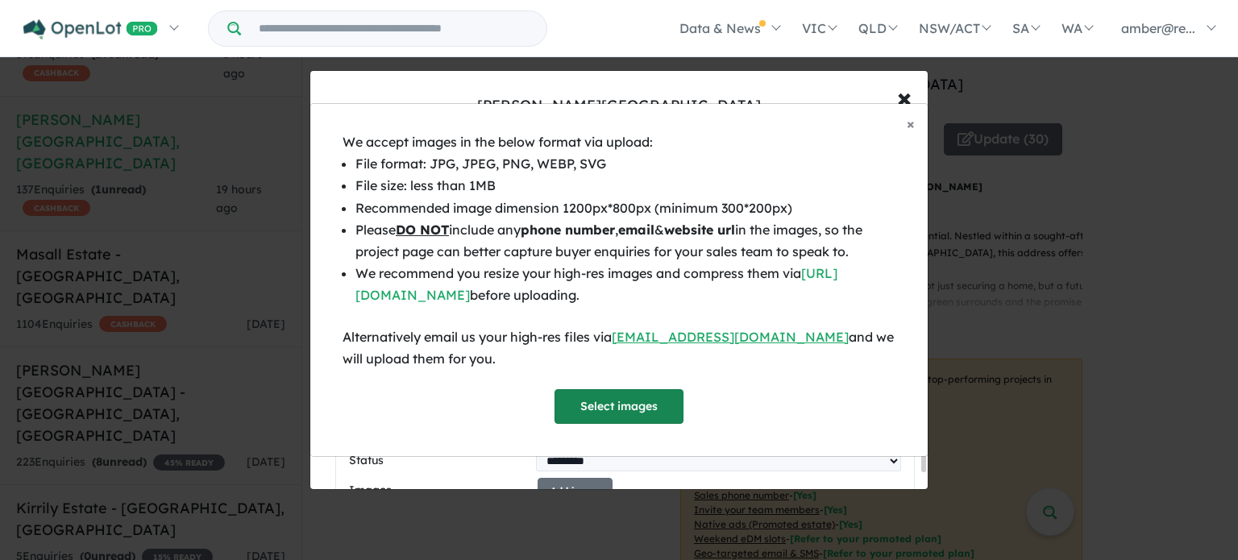
click at [616, 405] on button "Select images" at bounding box center [618, 406] width 129 height 35
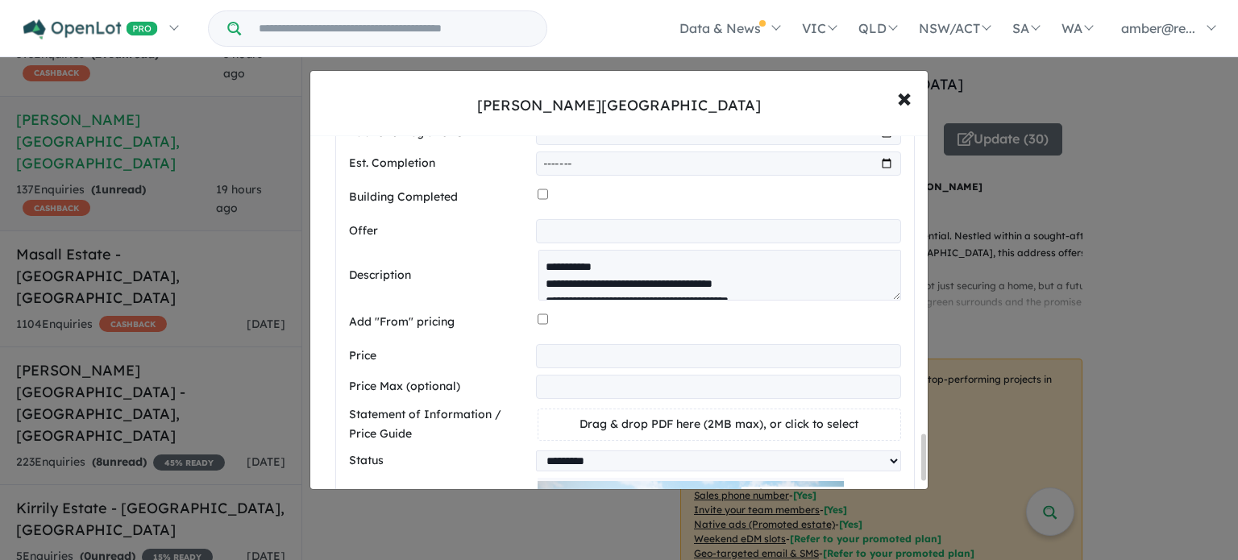
scroll to position [2288, 0]
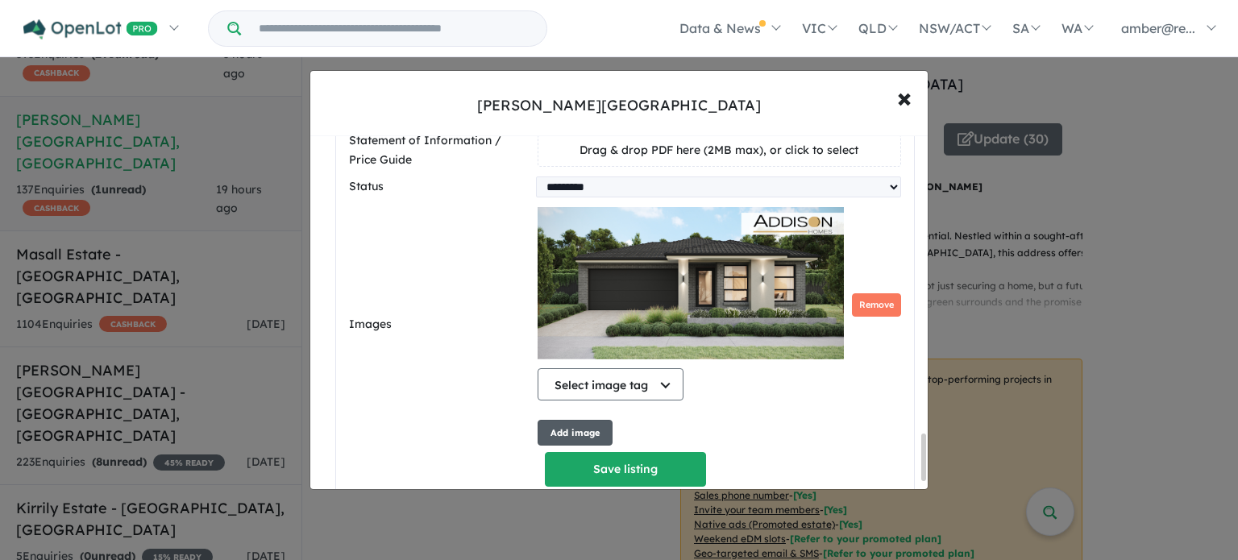
click at [571, 420] on button "Add image" at bounding box center [574, 433] width 75 height 27
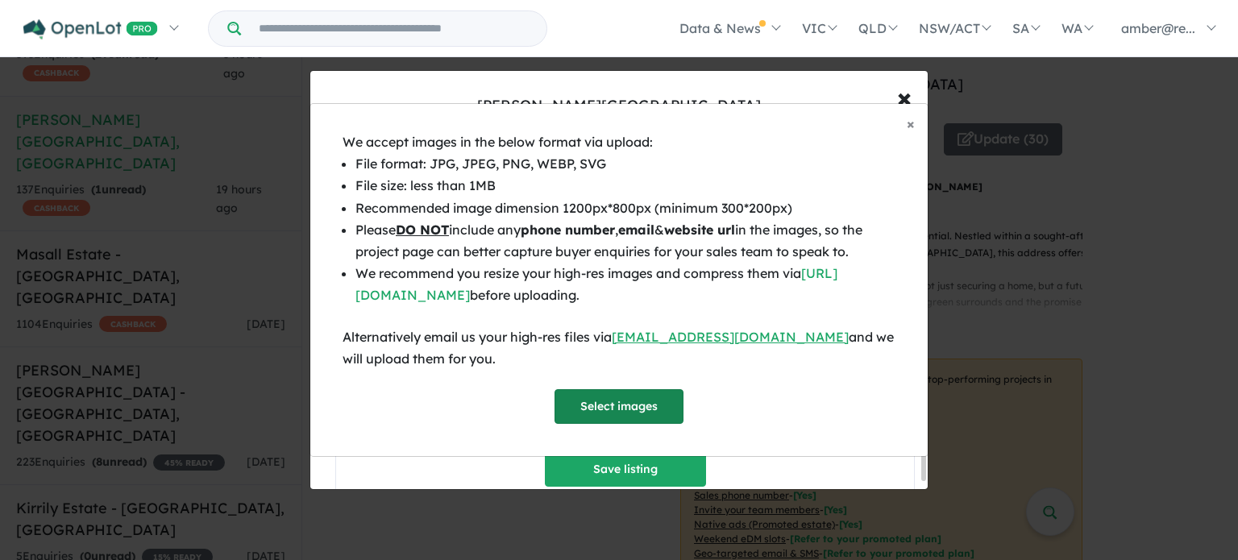
click at [603, 399] on button "Select images" at bounding box center [618, 406] width 129 height 35
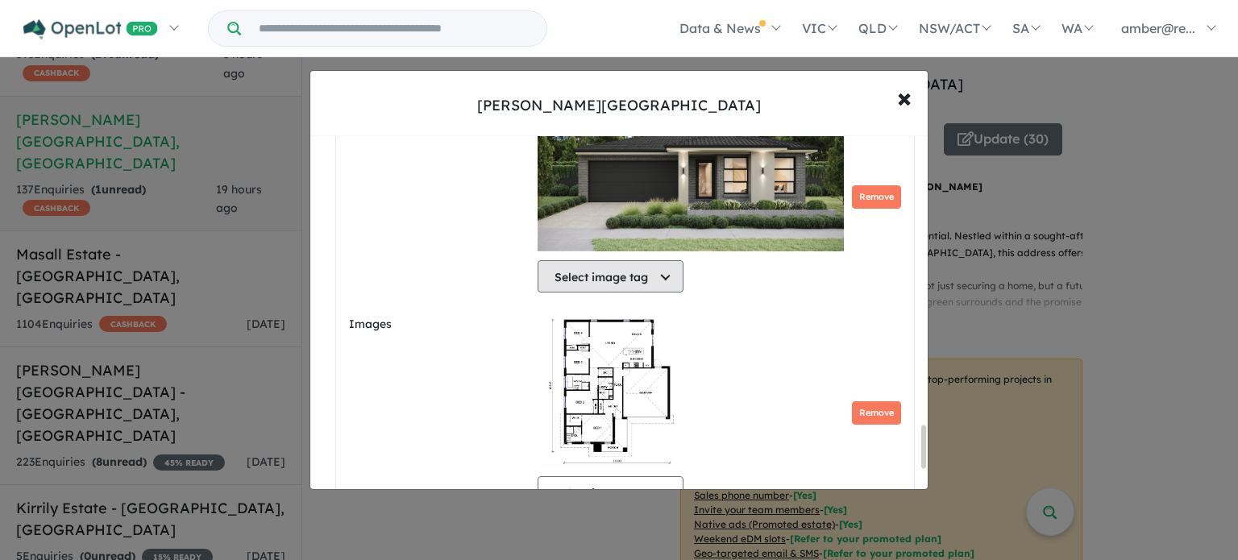
click at [616, 260] on button "Select image tag" at bounding box center [610, 276] width 146 height 32
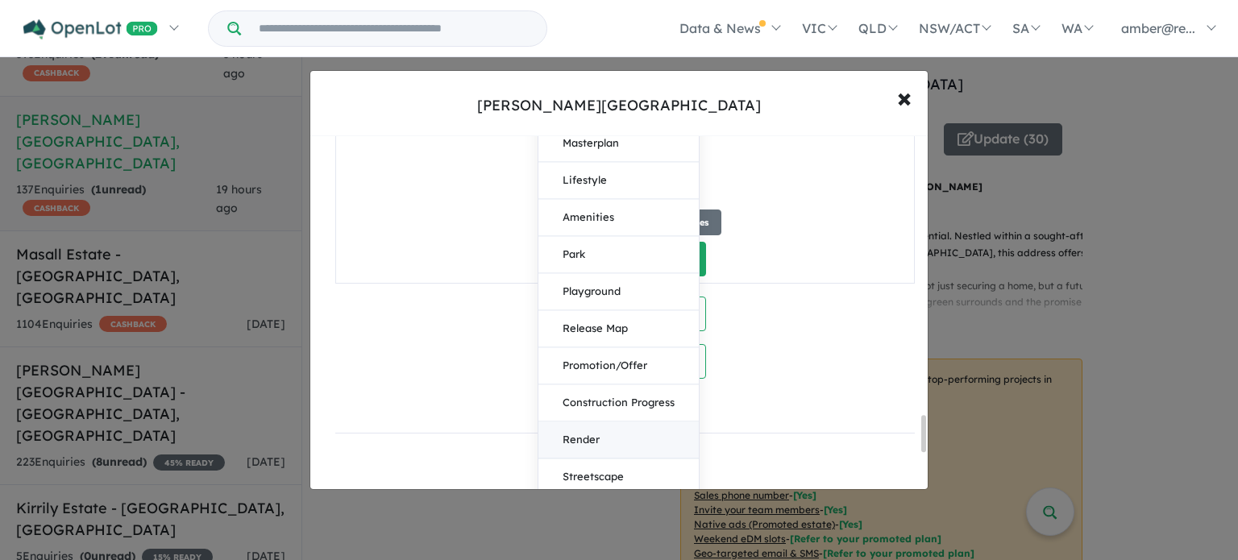
scroll to position [2719, 0]
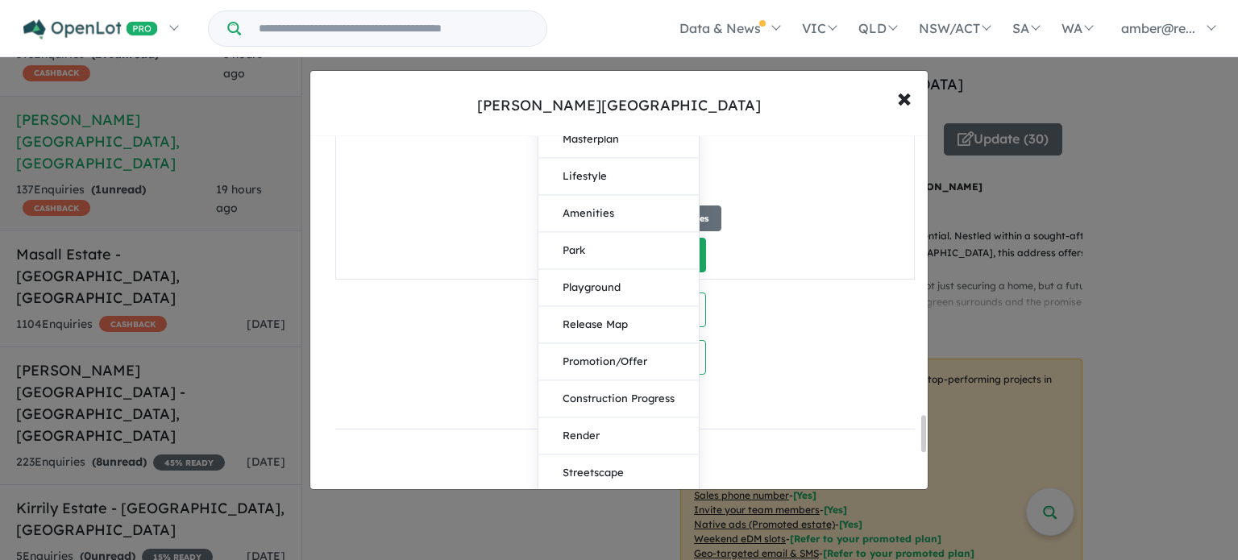
click at [625, 529] on button "Façade" at bounding box center [618, 547] width 160 height 37
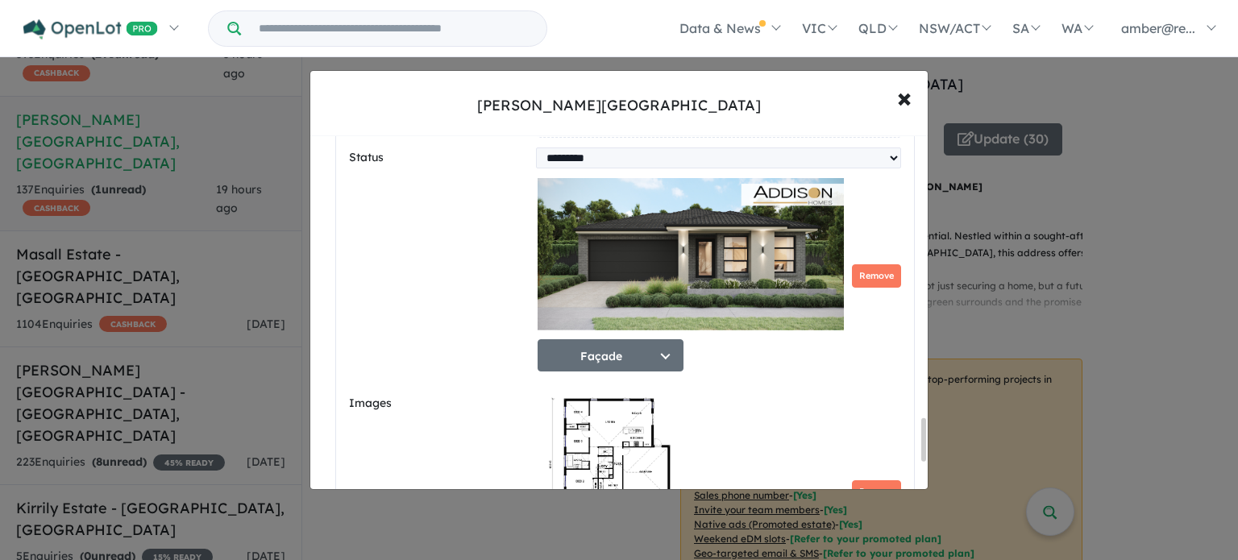
scroll to position [2398, 0]
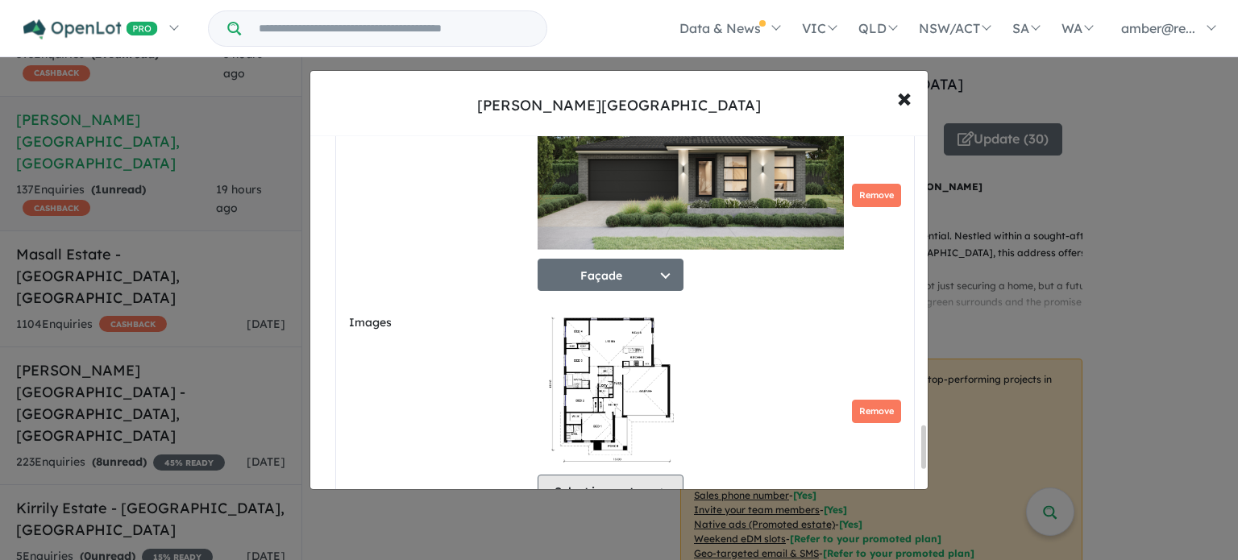
click at [623, 475] on button "Select image tag" at bounding box center [610, 491] width 146 height 32
click at [612, 546] on button "Floorplan" at bounding box center [618, 564] width 160 height 37
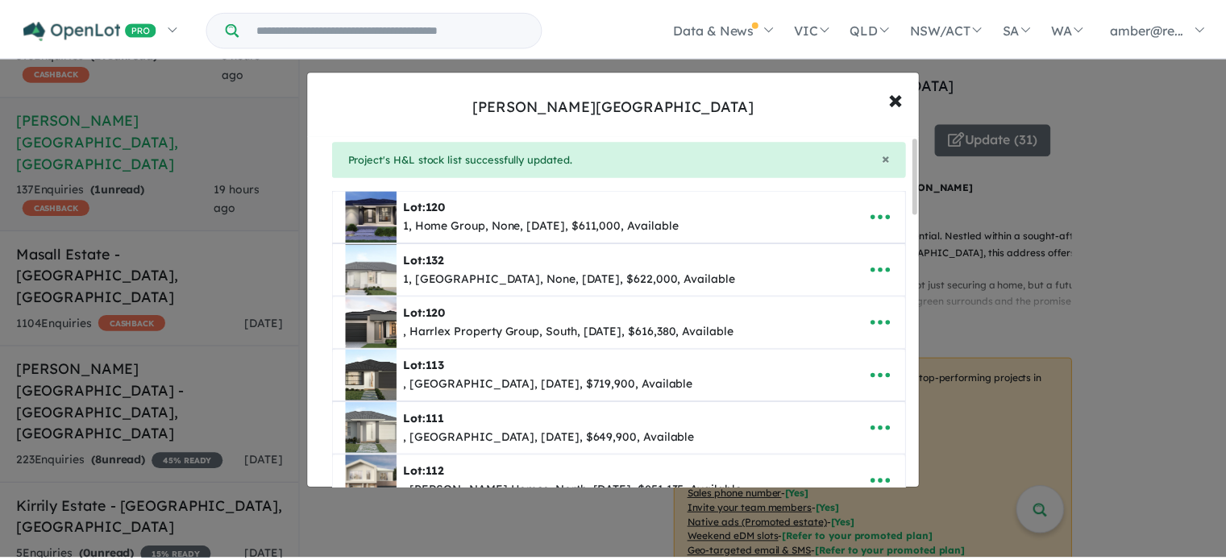
scroll to position [0, 0]
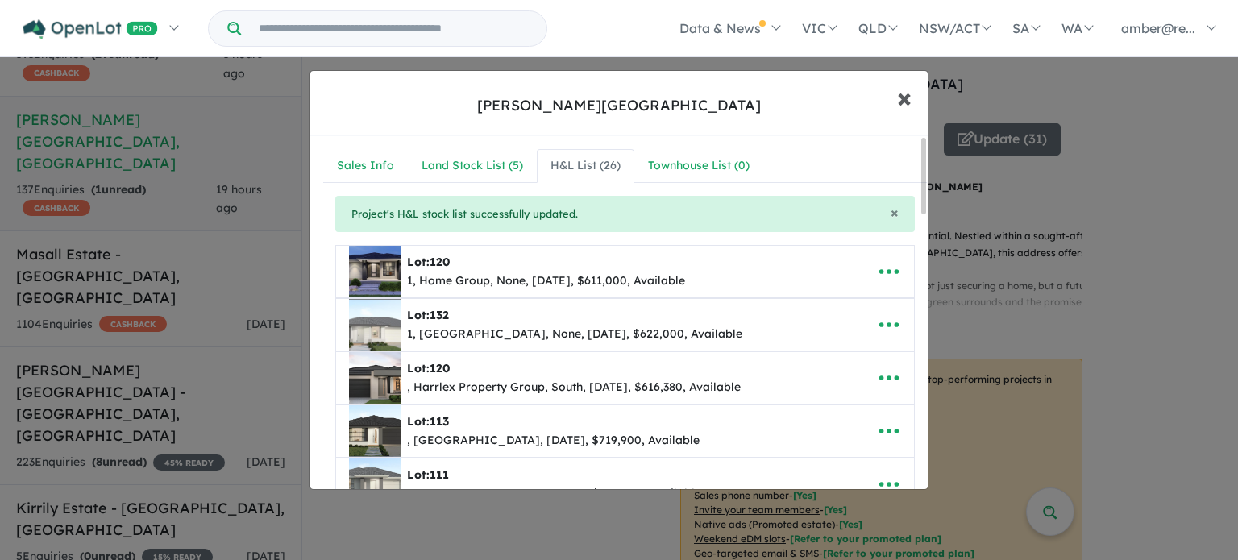
click at [898, 106] on span "×" at bounding box center [904, 97] width 15 height 35
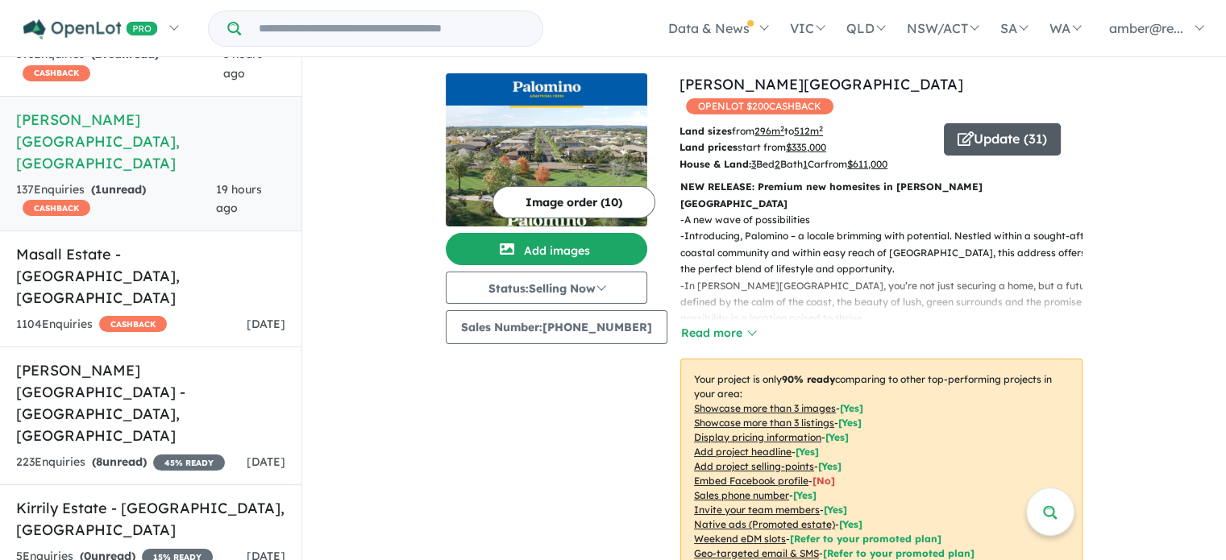
click at [981, 123] on button "Update ( 31 )" at bounding box center [1002, 139] width 117 height 32
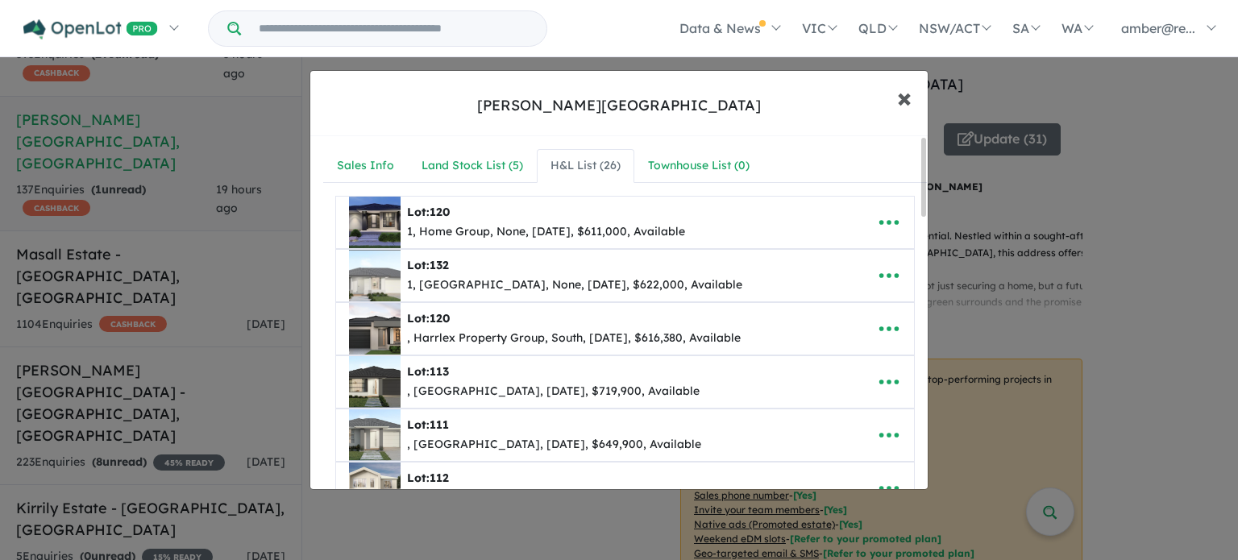
click at [902, 102] on span "×" at bounding box center [904, 97] width 15 height 35
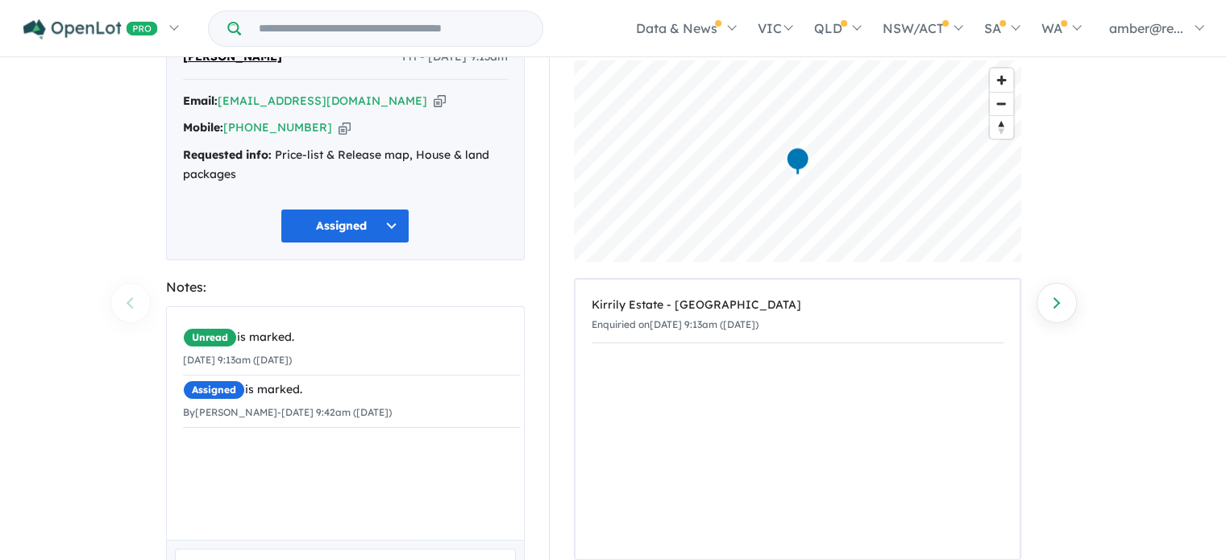
click at [803, 157] on div "Map marker" at bounding box center [797, 162] width 24 height 30
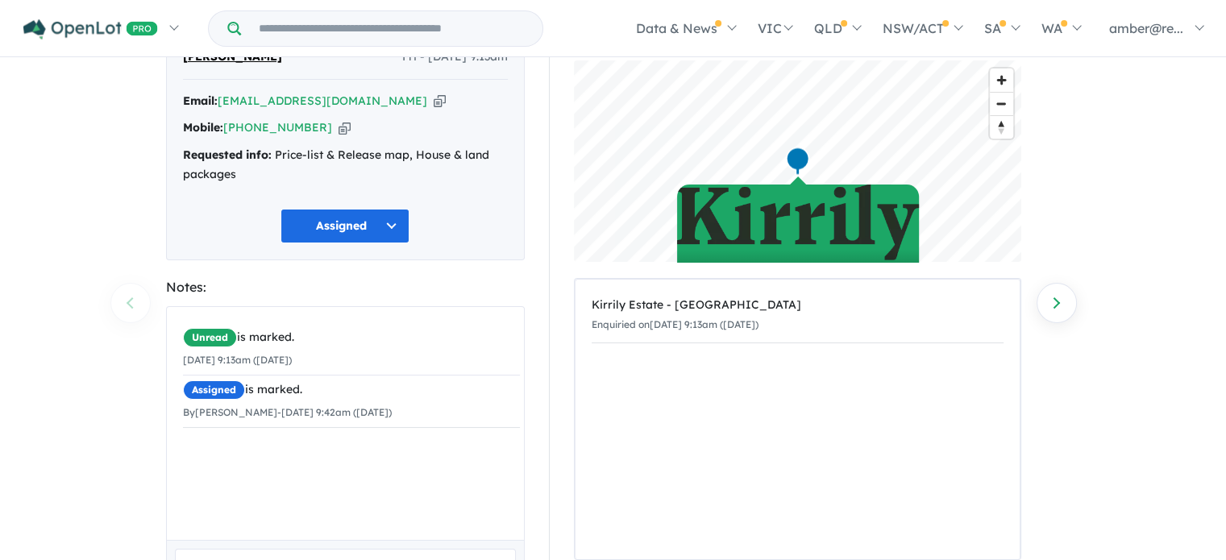
click at [802, 157] on div "Map marker" at bounding box center [797, 162] width 24 height 30
